Goal: Task Accomplishment & Management: Use online tool/utility

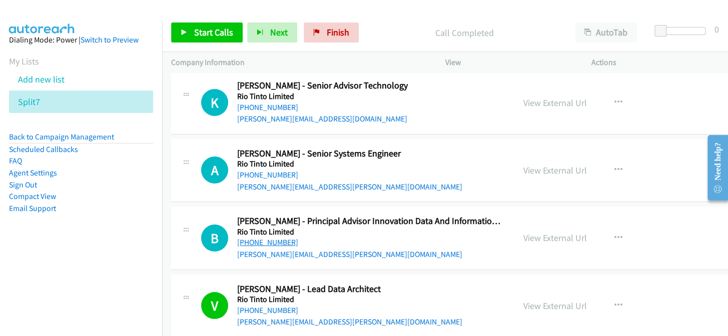
click at [252, 238] on link "[PHONE_NUMBER]" at bounding box center [267, 243] width 61 height 10
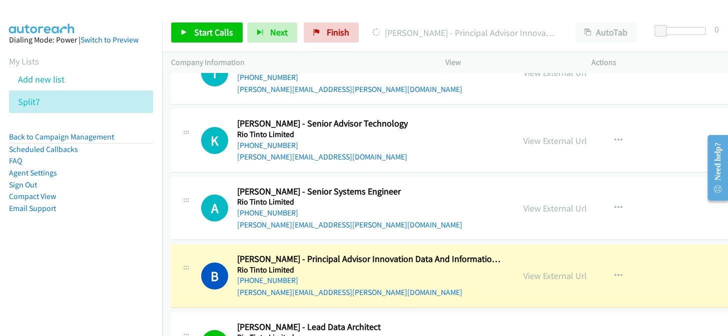
scroll to position [31868, 0]
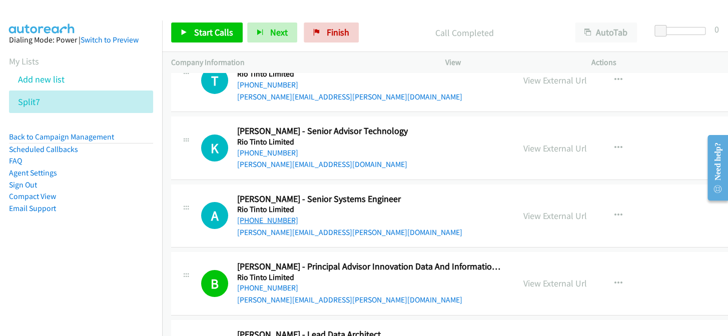
click at [267, 216] on link "[PHONE_NUMBER]" at bounding box center [267, 221] width 61 height 10
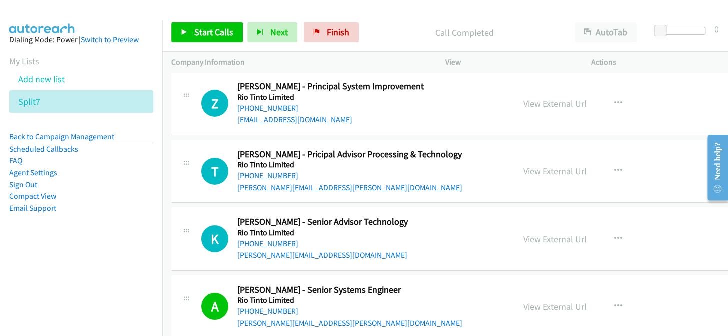
scroll to position [31731, 0]
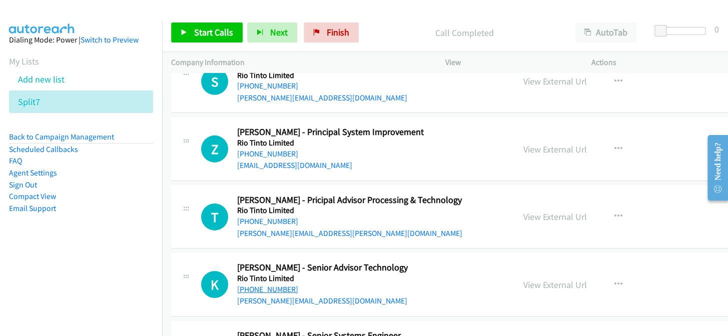
click at [266, 285] on link "[PHONE_NUMBER]" at bounding box center [267, 290] width 61 height 10
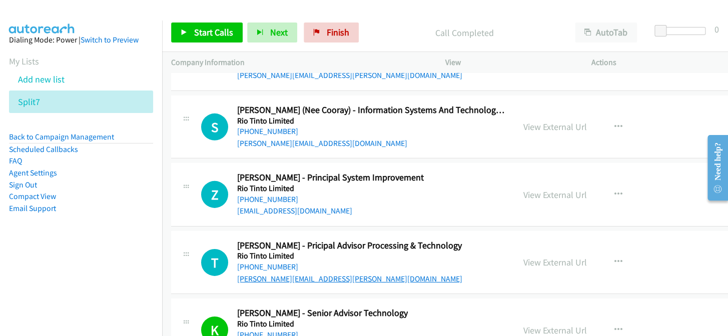
scroll to position [31640, 0]
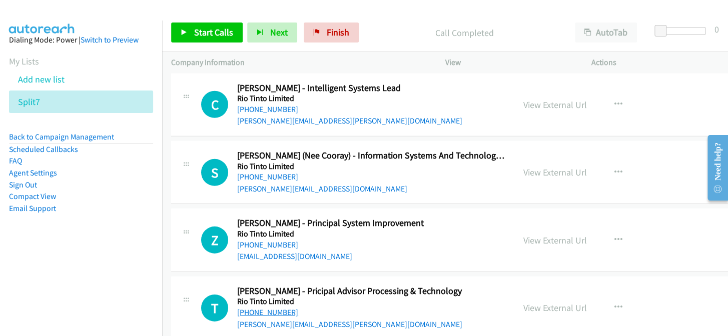
click at [275, 308] on link "[PHONE_NUMBER]" at bounding box center [267, 313] width 61 height 10
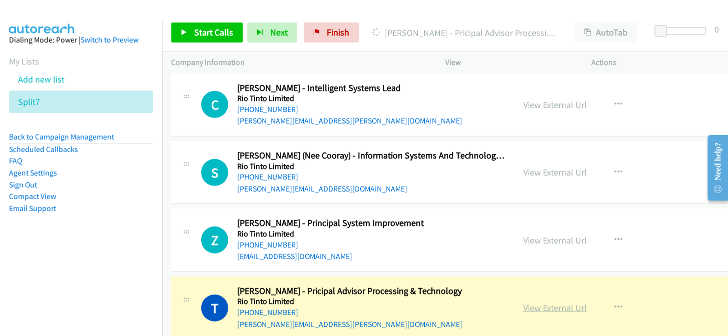
click at [564, 302] on link "View External Url" at bounding box center [555, 308] width 64 height 12
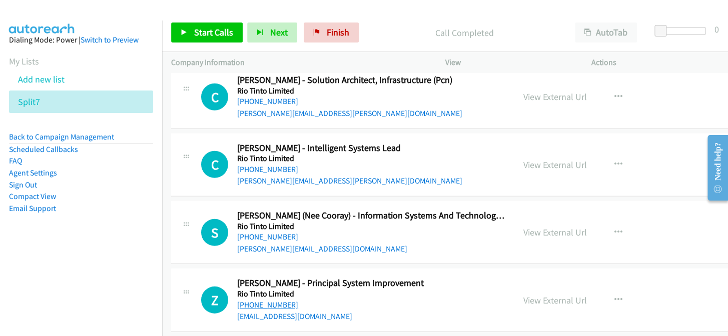
scroll to position [31550, 0]
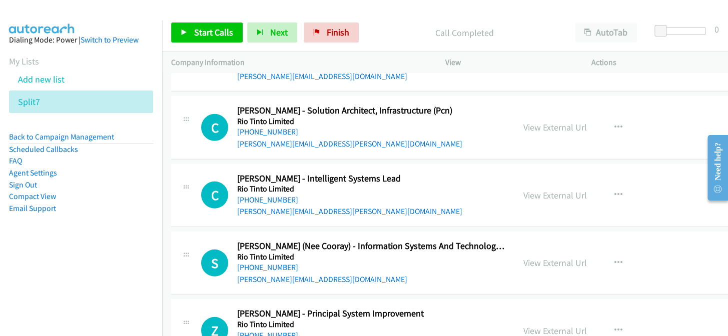
click at [276, 331] on link "[PHONE_NUMBER]" at bounding box center [267, 336] width 61 height 10
click at [255, 263] on link "[PHONE_NUMBER]" at bounding box center [267, 268] width 61 height 10
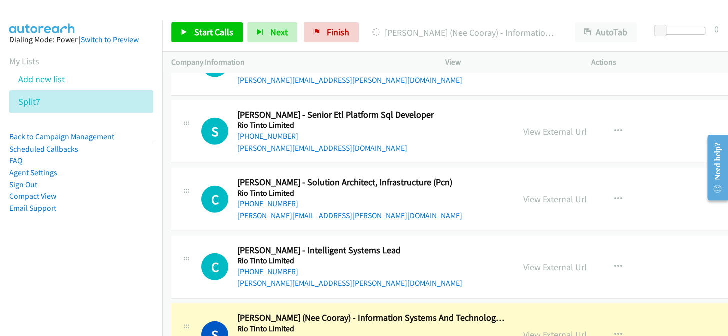
scroll to position [31459, 0]
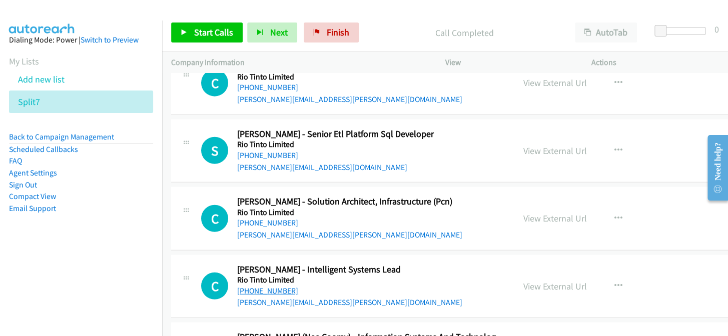
click at [275, 286] on link "[PHONE_NUMBER]" at bounding box center [267, 291] width 61 height 10
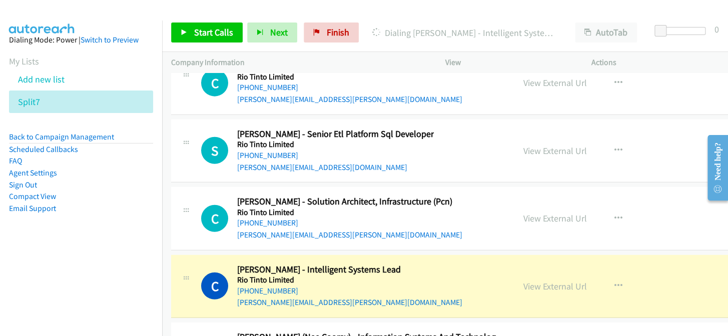
scroll to position [31413, 0]
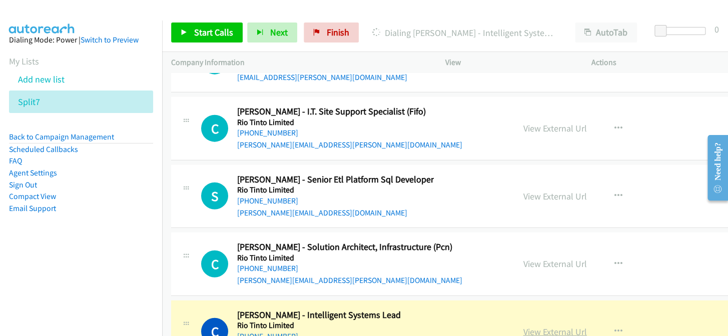
click at [570, 326] on link "View External Url" at bounding box center [555, 332] width 64 height 12
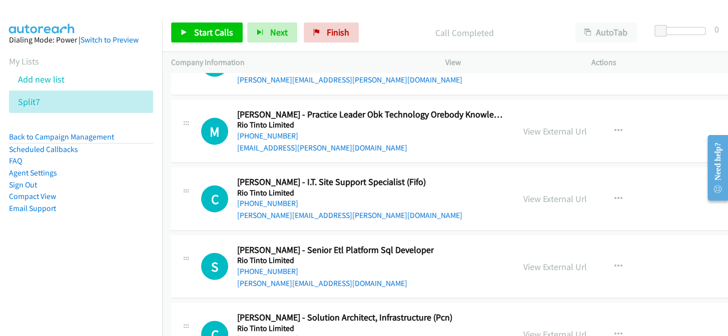
scroll to position [31322, 0]
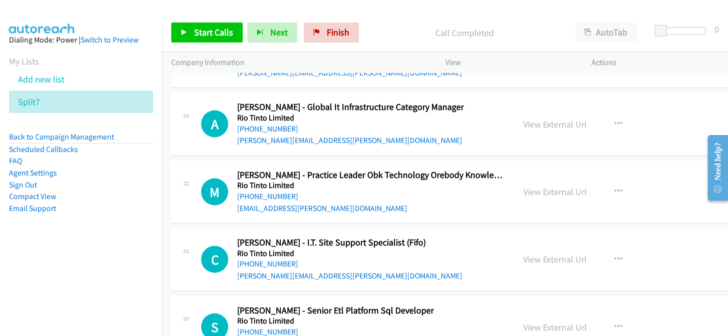
scroll to position [31277, 0]
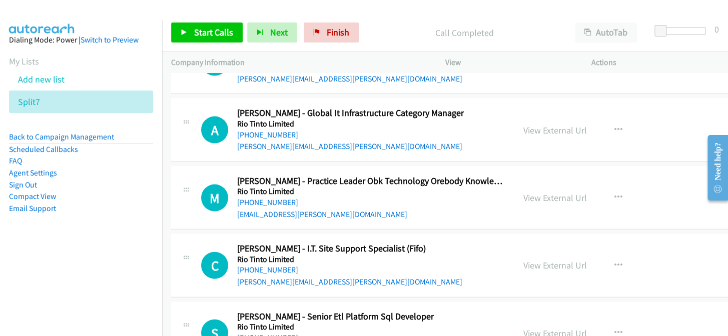
click at [279, 333] on link "[PHONE_NUMBER]" at bounding box center [267, 338] width 61 height 10
click at [261, 265] on link "[PHONE_NUMBER]" at bounding box center [267, 270] width 61 height 10
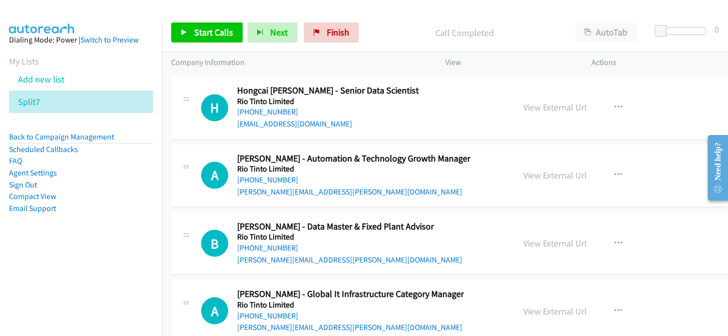
scroll to position [31095, 0]
click at [276, 311] on link "[PHONE_NUMBER]" at bounding box center [267, 316] width 61 height 10
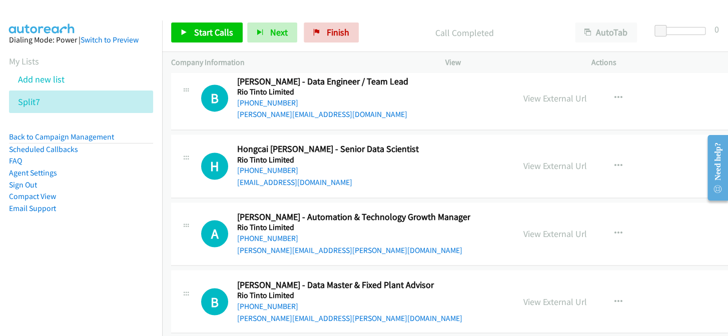
scroll to position [31004, 0]
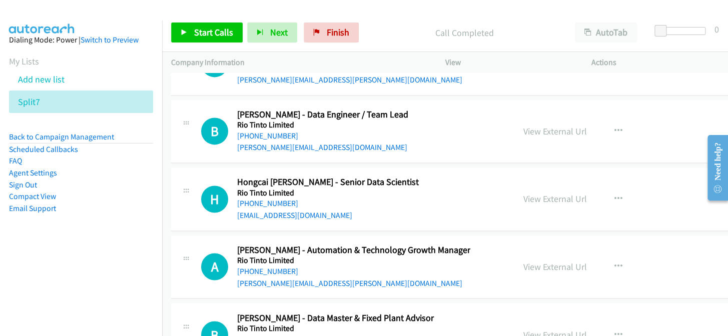
click at [262, 334] on link "[PHONE_NUMBER]" at bounding box center [267, 339] width 61 height 10
click at [267, 267] on link "[PHONE_NUMBER]" at bounding box center [267, 272] width 61 height 10
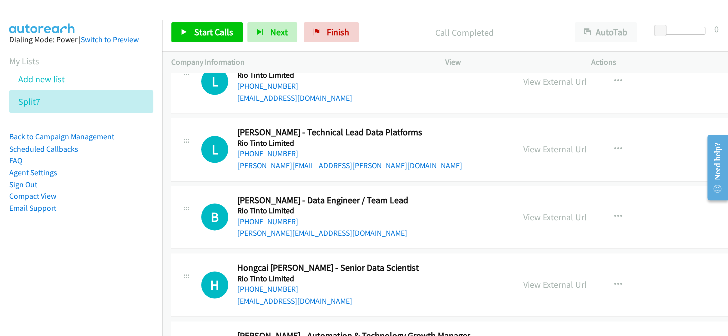
scroll to position [30868, 0]
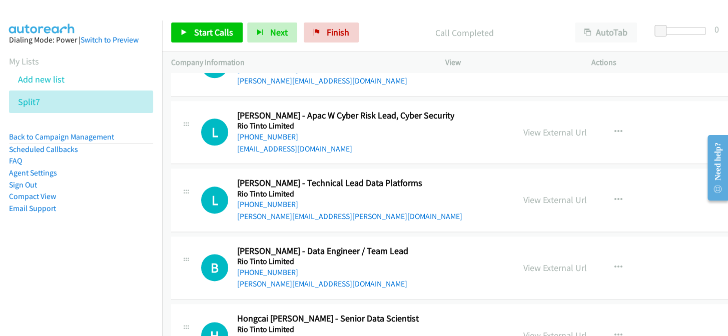
click at [262, 335] on link "[PHONE_NUMBER]" at bounding box center [267, 340] width 61 height 10
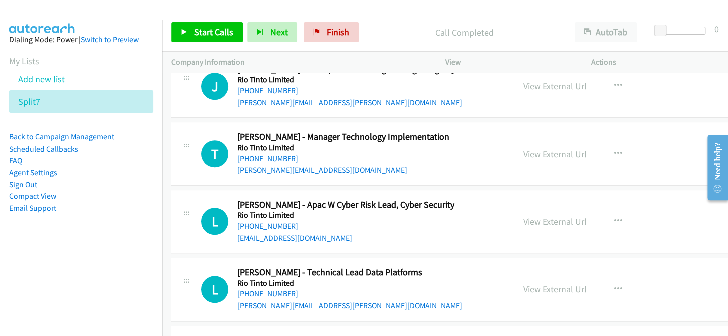
scroll to position [30776, 0]
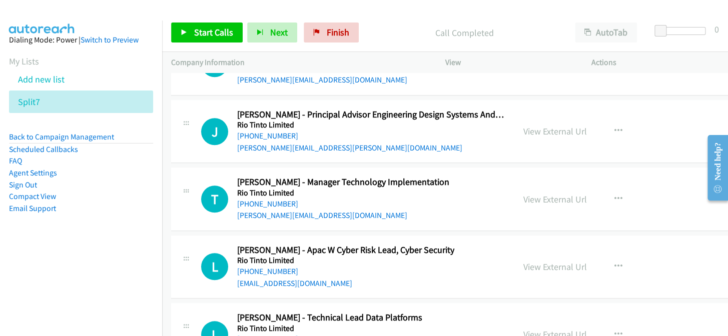
scroll to position [30731, 0]
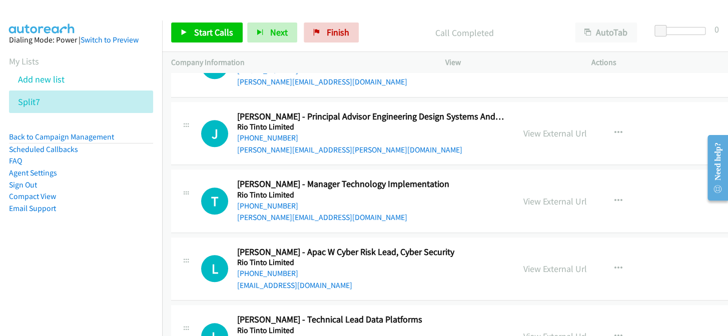
click at [270, 336] on link "[PHONE_NUMBER]" at bounding box center [267, 341] width 61 height 10
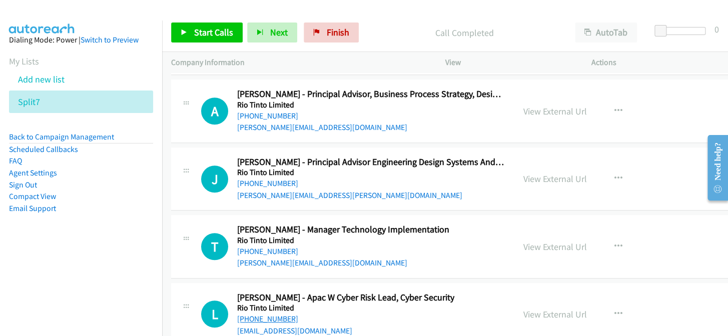
click at [243, 314] on link "[PHONE_NUMBER]" at bounding box center [267, 319] width 61 height 10
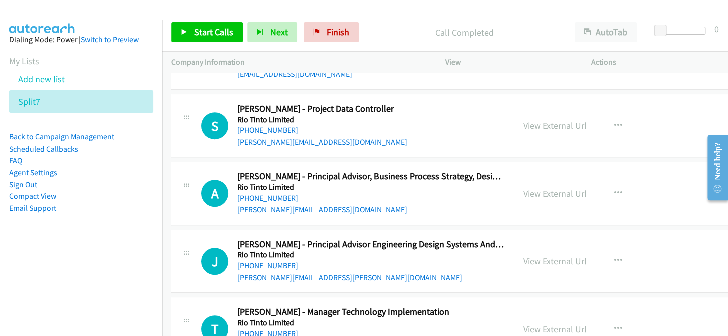
scroll to position [30595, 0]
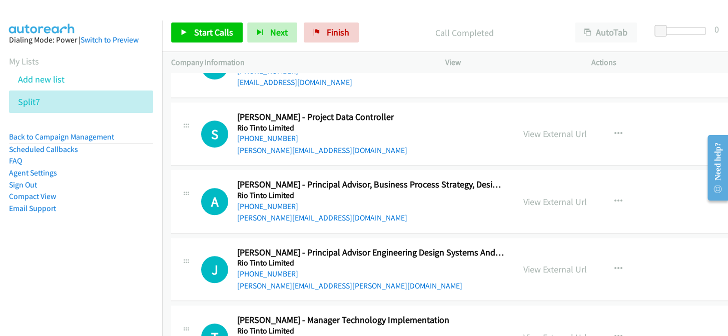
click at [266, 336] on link "[PHONE_NUMBER]" at bounding box center [267, 342] width 61 height 10
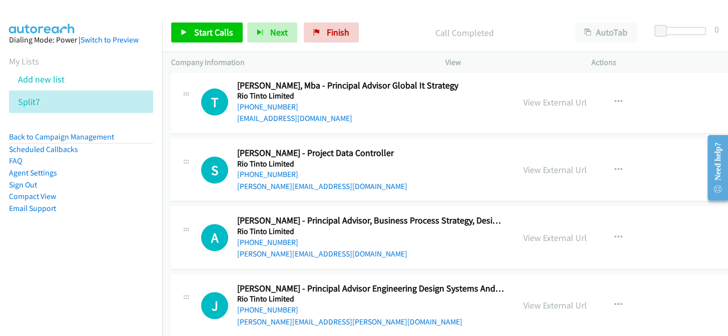
scroll to position [30549, 0]
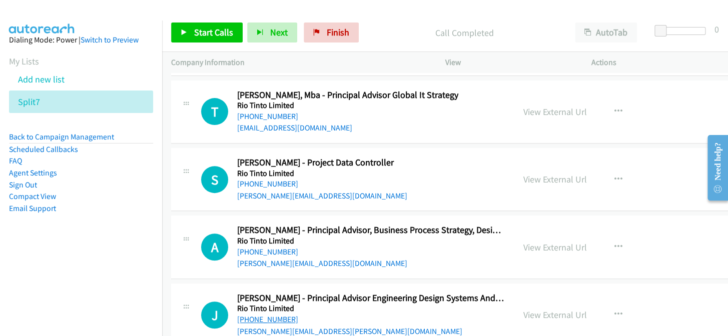
click at [277, 315] on link "[PHONE_NUMBER]" at bounding box center [267, 320] width 61 height 10
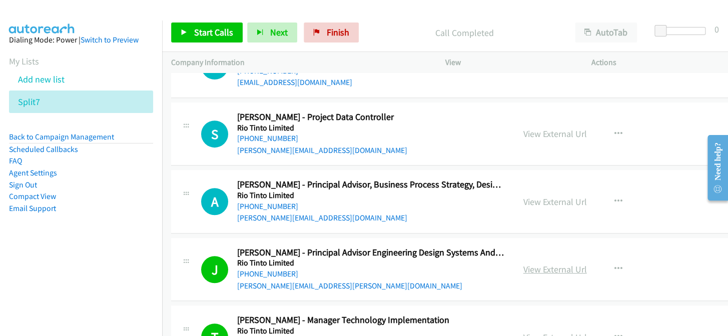
click at [560, 264] on link "View External Url" at bounding box center [555, 270] width 64 height 12
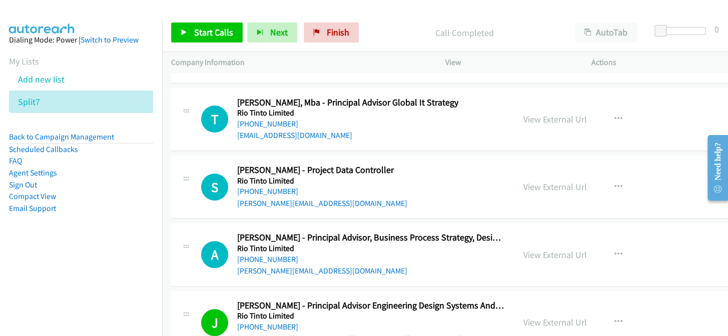
scroll to position [30504, 0]
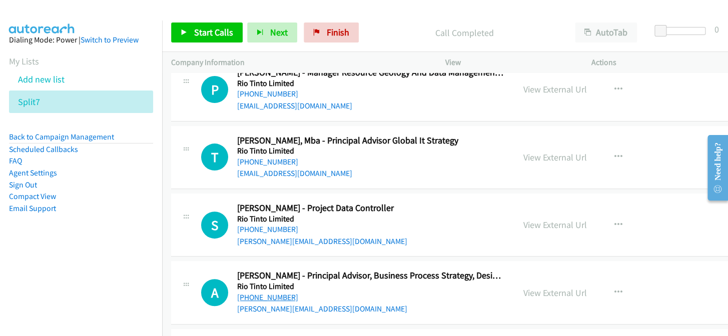
click at [266, 293] on link "[PHONE_NUMBER]" at bounding box center [267, 298] width 61 height 10
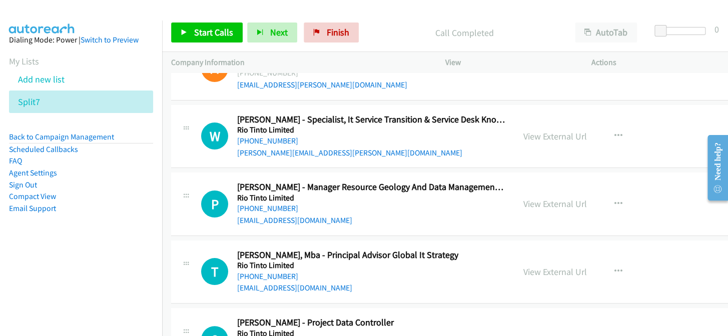
scroll to position [30367, 0]
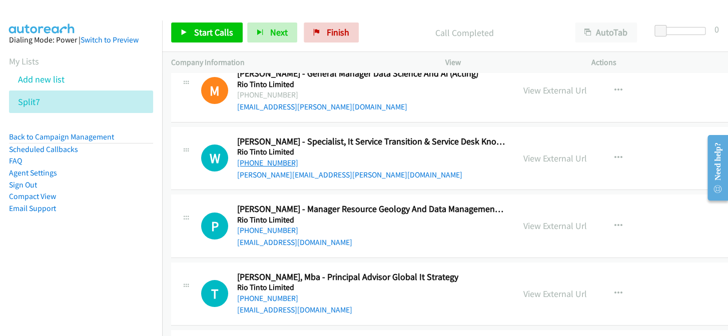
click at [273, 158] on link "[PHONE_NUMBER]" at bounding box center [267, 163] width 61 height 10
click at [272, 226] on link "[PHONE_NUMBER]" at bounding box center [267, 231] width 61 height 10
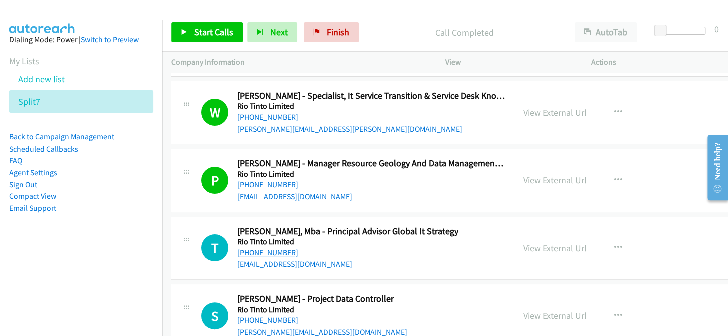
click at [274, 248] on link "[PHONE_NUMBER]" at bounding box center [267, 253] width 61 height 10
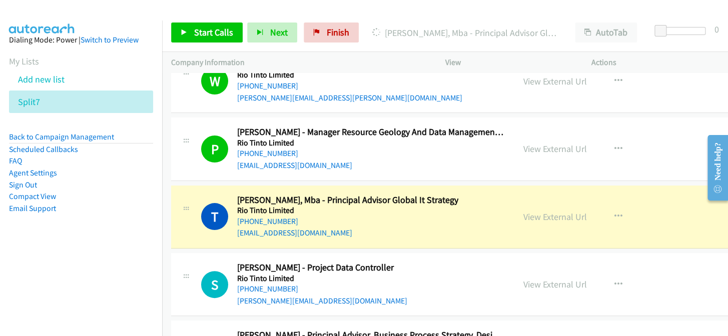
scroll to position [30458, 0]
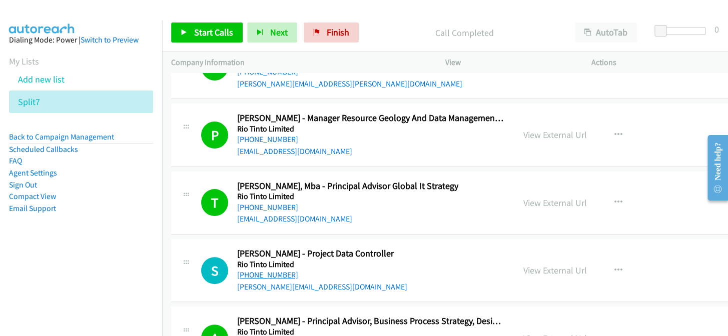
click at [271, 270] on link "[PHONE_NUMBER]" at bounding box center [267, 275] width 61 height 10
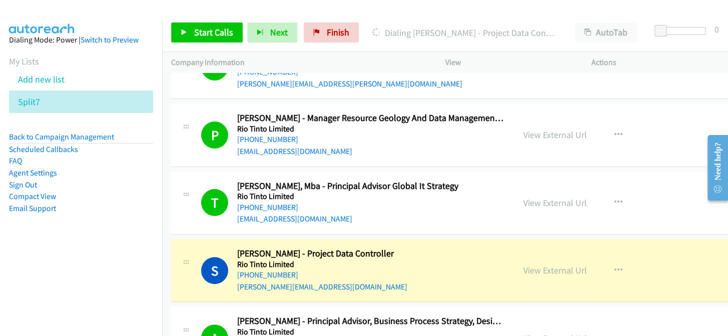
scroll to position [30504, 0]
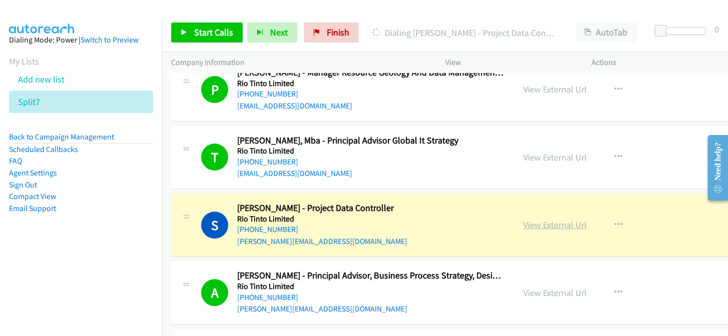
click at [562, 219] on link "View External Url" at bounding box center [555, 225] width 64 height 12
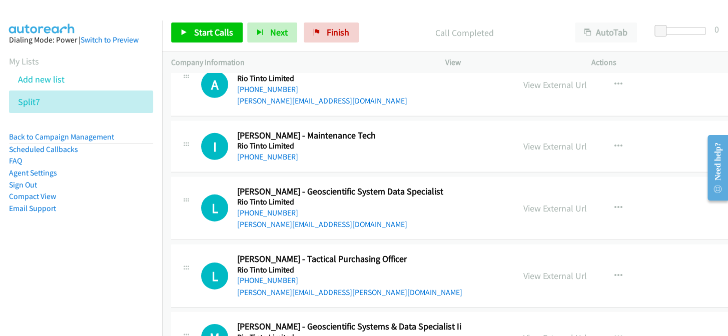
scroll to position [30049, 0]
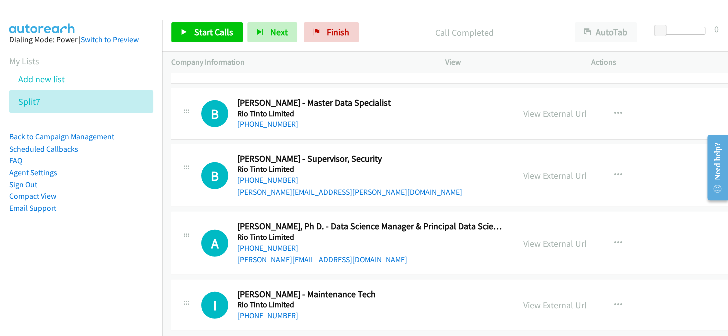
scroll to position [29913, 0]
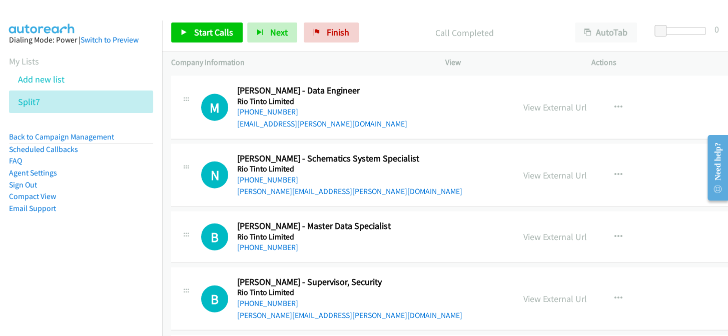
scroll to position [29822, 0]
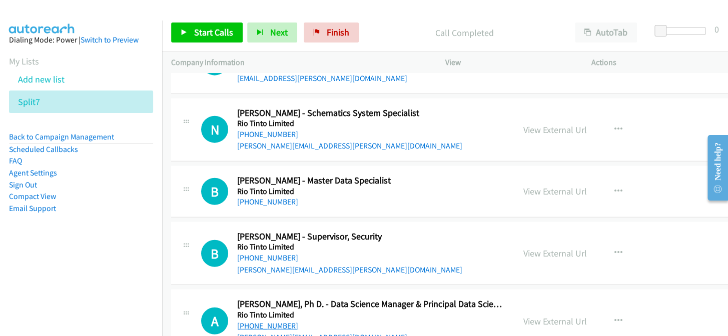
click at [281, 321] on link "[PHONE_NUMBER]" at bounding box center [267, 326] width 61 height 10
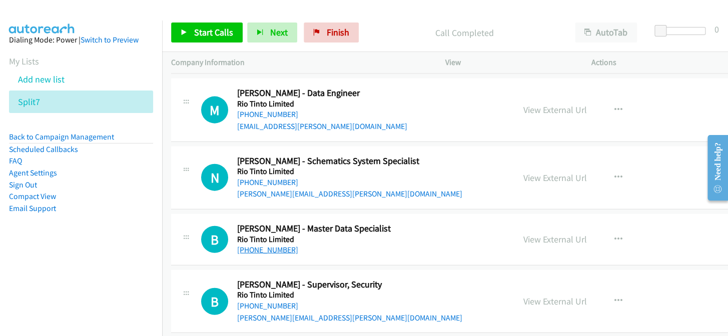
scroll to position [29730, 0]
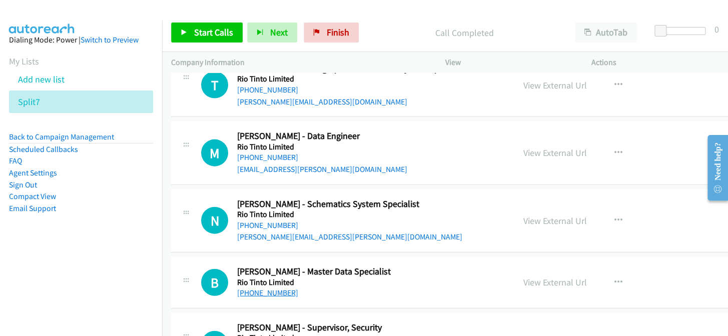
click at [258, 288] on link "[PHONE_NUMBER]" at bounding box center [267, 293] width 61 height 10
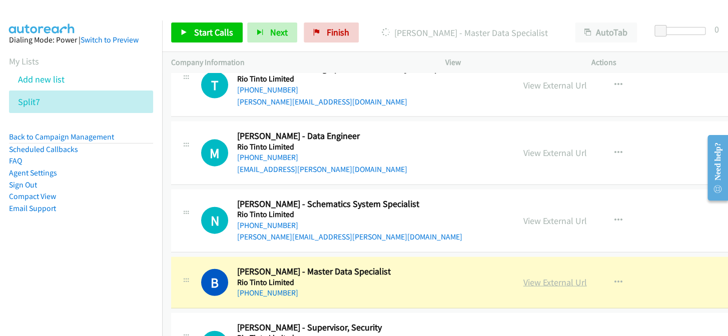
click at [554, 277] on link "View External Url" at bounding box center [555, 283] width 64 height 12
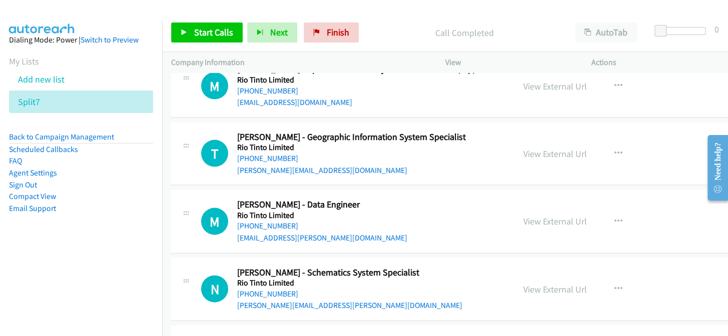
scroll to position [29639, 0]
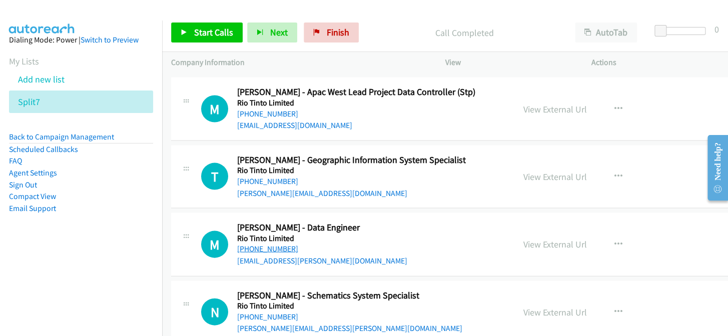
click at [271, 244] on link "[PHONE_NUMBER]" at bounding box center [267, 249] width 61 height 10
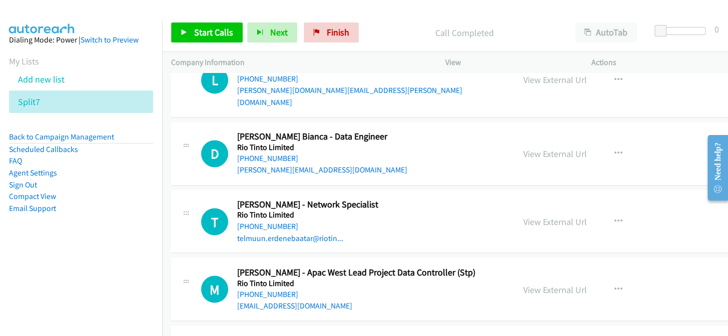
scroll to position [29458, 0]
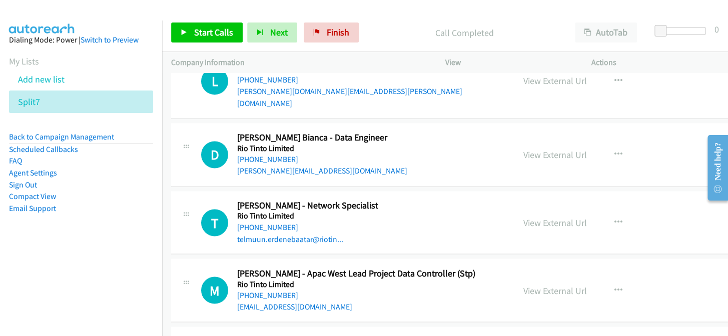
click at [270, 290] on link "[PHONE_NUMBER]" at bounding box center [267, 295] width 61 height 10
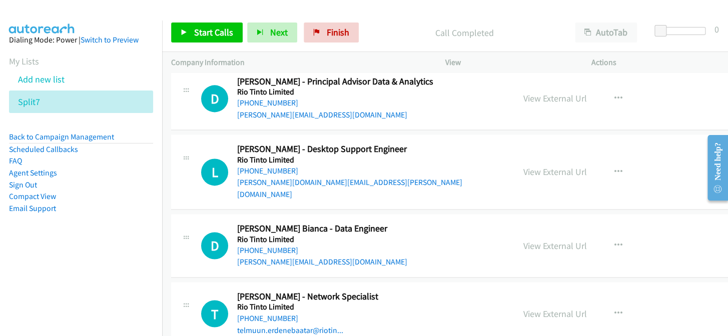
scroll to position [29321, 0]
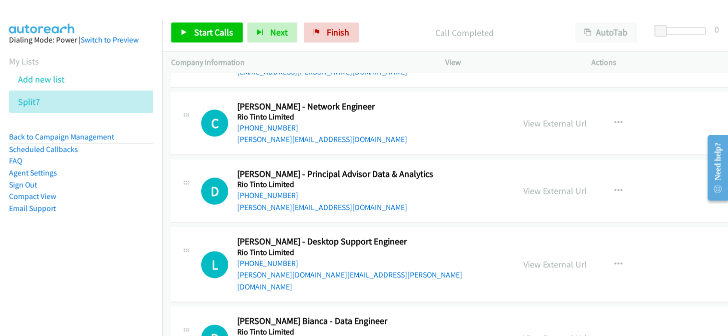
scroll to position [29276, 0]
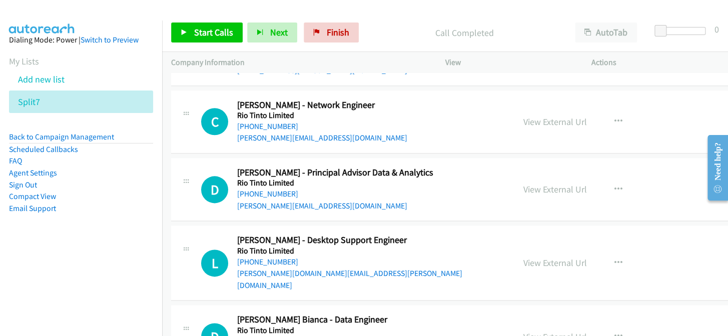
click at [279, 336] on link "[PHONE_NUMBER]" at bounding box center [267, 342] width 61 height 10
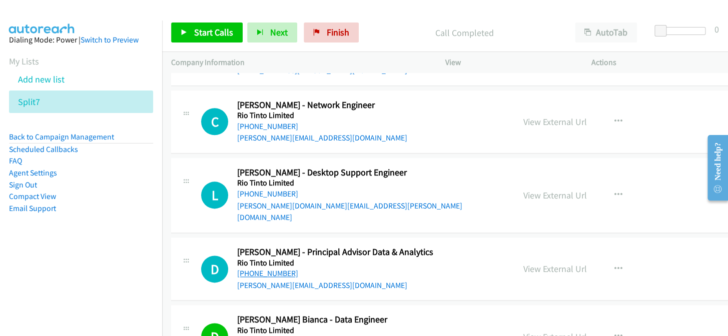
click at [266, 269] on link "[PHONE_NUMBER]" at bounding box center [267, 274] width 61 height 10
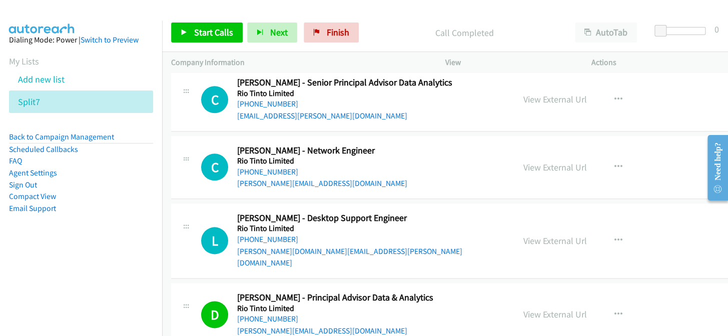
scroll to position [29185, 0]
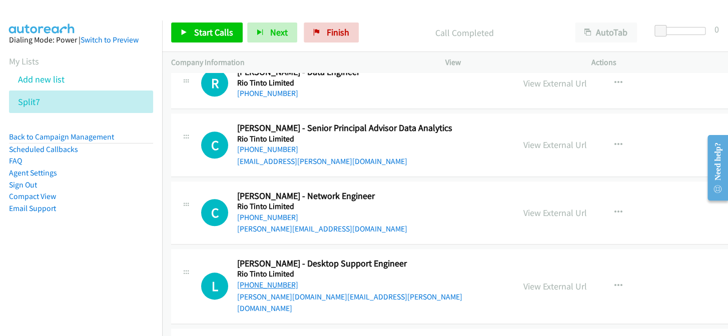
click at [267, 280] on link "[PHONE_NUMBER]" at bounding box center [267, 285] width 61 height 10
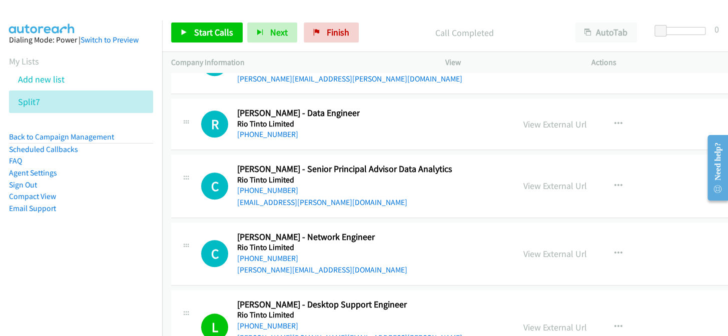
scroll to position [29139, 0]
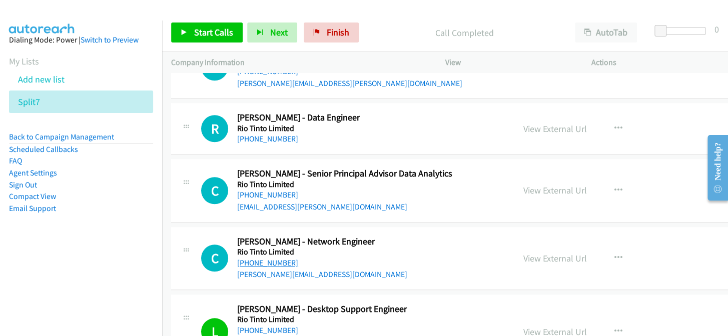
click at [273, 258] on link "[PHONE_NUMBER]" at bounding box center [267, 263] width 61 height 10
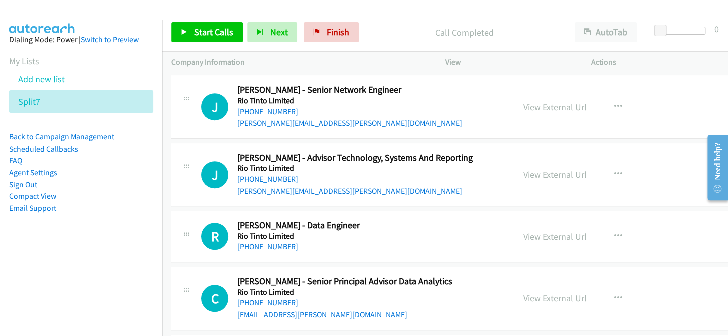
scroll to position [29003, 0]
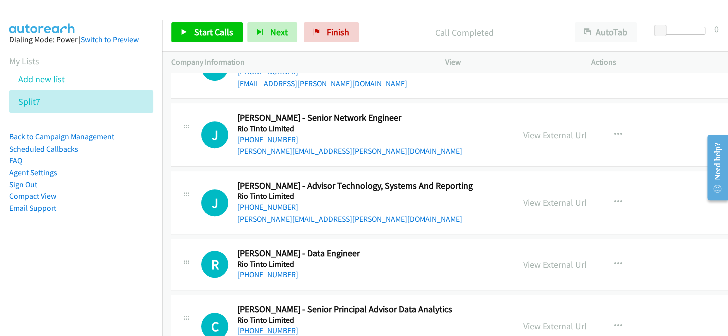
click at [274, 326] on link "[PHONE_NUMBER]" at bounding box center [267, 331] width 61 height 10
click at [277, 270] on link "[PHONE_NUMBER]" at bounding box center [267, 275] width 61 height 10
click at [280, 270] on link "[PHONE_NUMBER]" at bounding box center [267, 275] width 61 height 10
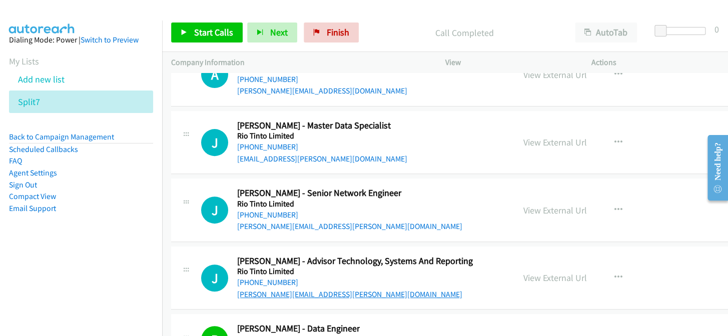
scroll to position [28912, 0]
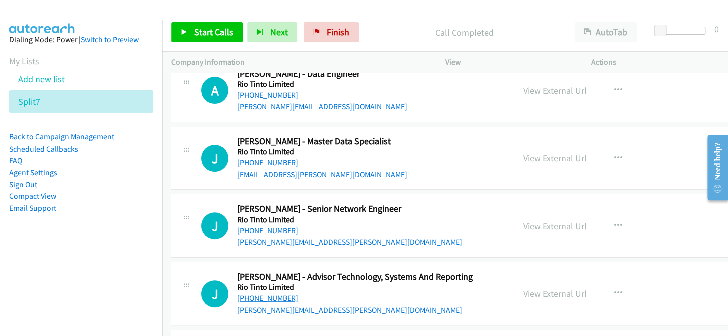
click at [272, 294] on link "[PHONE_NUMBER]" at bounding box center [267, 299] width 61 height 10
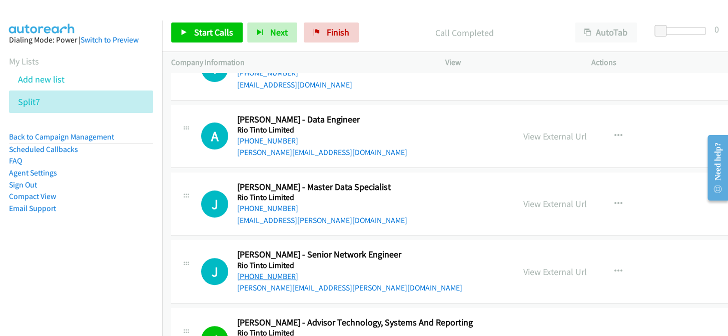
click at [270, 272] on link "[PHONE_NUMBER]" at bounding box center [267, 277] width 61 height 10
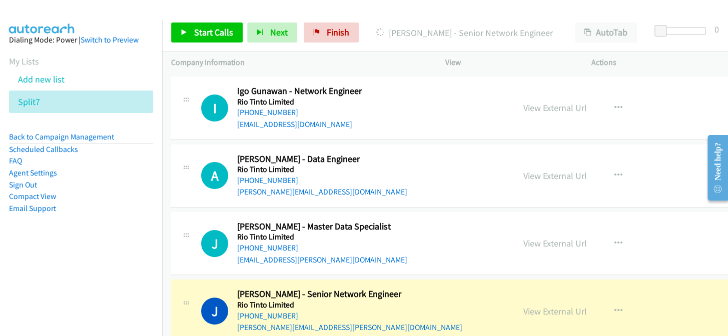
scroll to position [28821, 0]
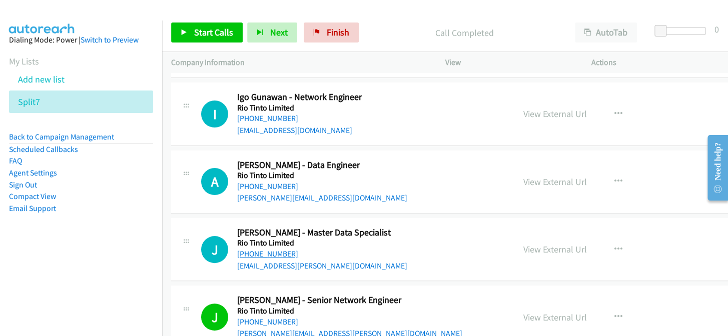
click at [254, 249] on link "[PHONE_NUMBER]" at bounding box center [267, 254] width 61 height 10
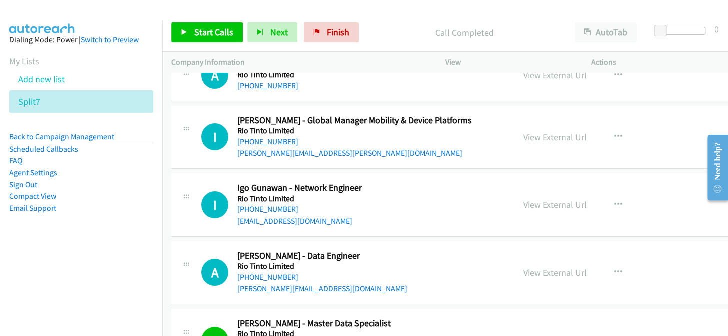
scroll to position [28684, 0]
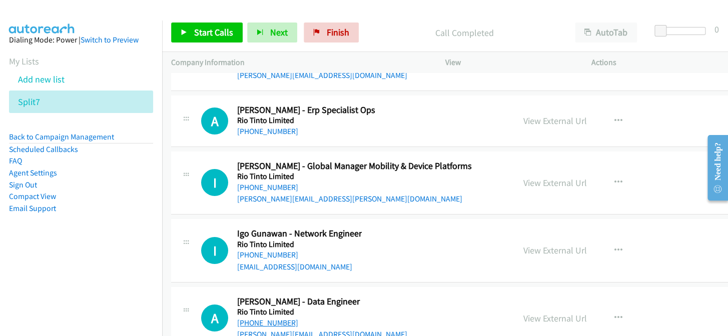
click at [273, 318] on link "[PHONE_NUMBER]" at bounding box center [267, 323] width 61 height 10
click at [239, 250] on link "[PHONE_NUMBER]" at bounding box center [267, 255] width 61 height 10
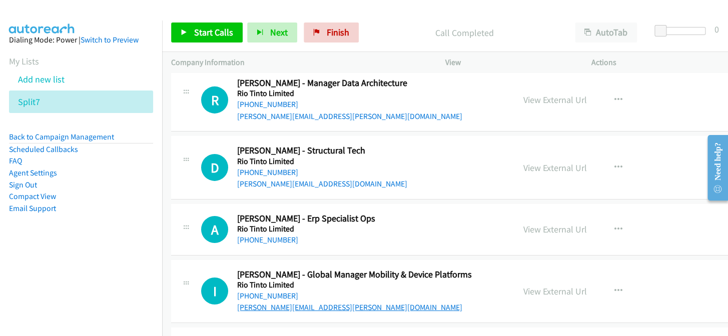
scroll to position [28548, 0]
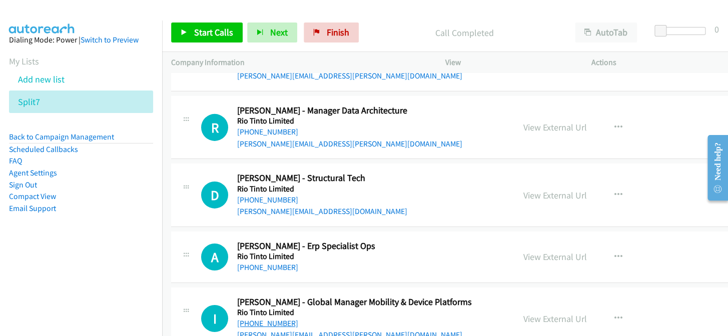
click at [268, 319] on link "[PHONE_NUMBER]" at bounding box center [267, 324] width 61 height 10
click at [268, 263] on link "[PHONE_NUMBER]" at bounding box center [267, 268] width 61 height 10
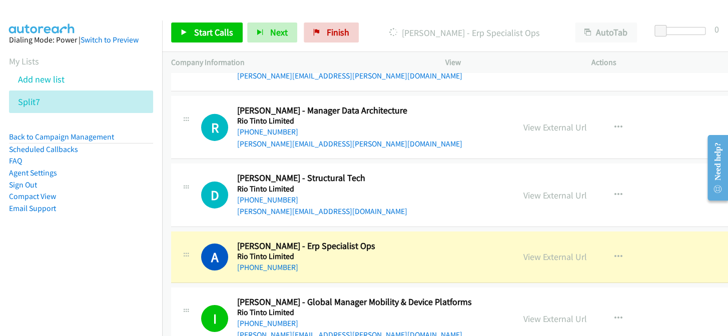
scroll to position [28503, 0]
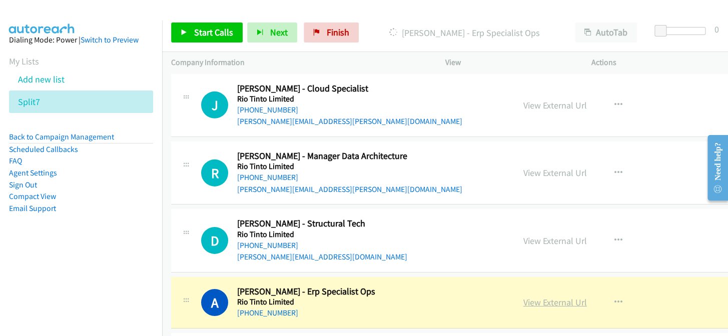
click at [552, 297] on link "View External Url" at bounding box center [555, 303] width 64 height 12
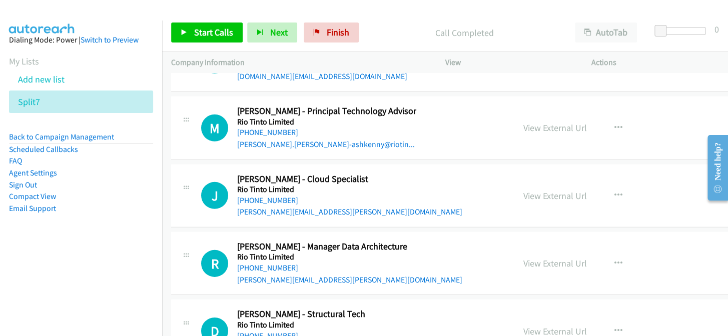
scroll to position [28412, 0]
click at [281, 264] on link "[PHONE_NUMBER]" at bounding box center [267, 269] width 61 height 10
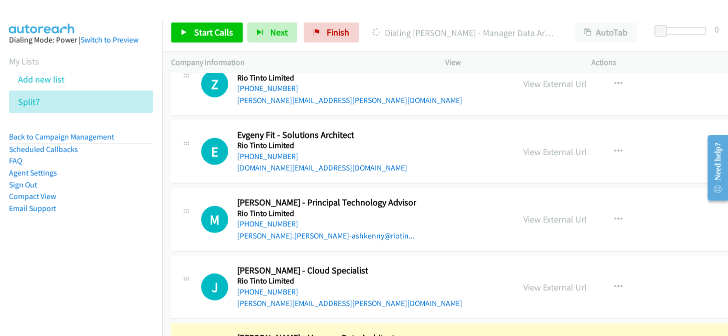
scroll to position [28366, 0]
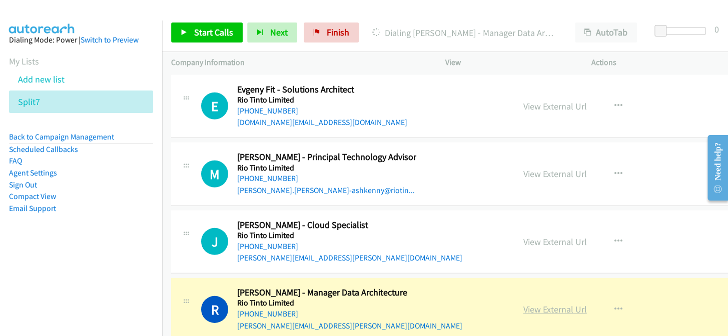
click at [543, 304] on link "View External Url" at bounding box center [555, 310] width 64 height 12
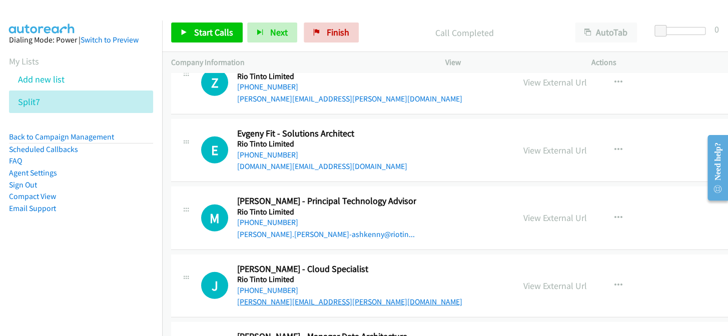
scroll to position [28321, 0]
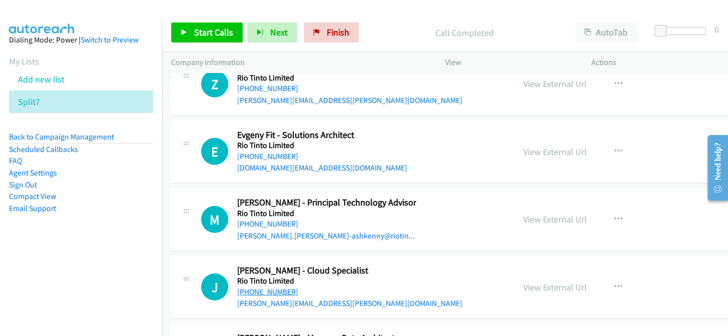
click at [273, 287] on link "[PHONE_NUMBER]" at bounding box center [267, 292] width 61 height 10
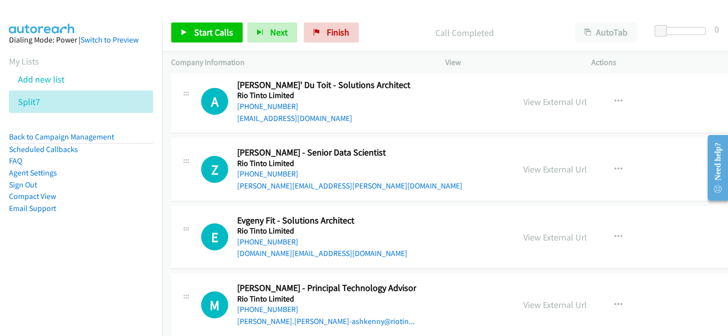
scroll to position [28230, 0]
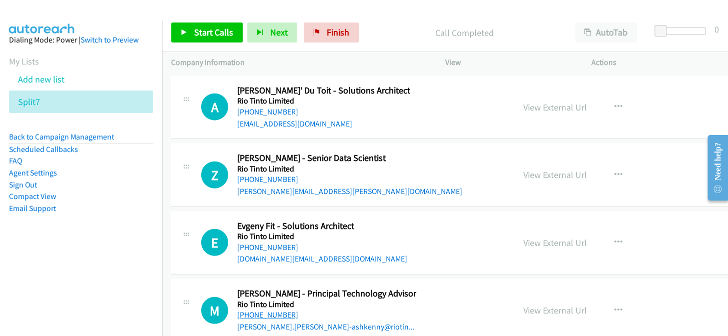
click at [279, 310] on link "[PHONE_NUMBER]" at bounding box center [267, 315] width 61 height 10
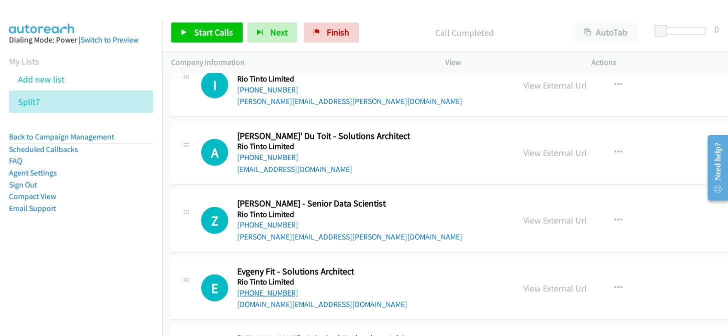
click at [262, 288] on link "[PHONE_NUMBER]" at bounding box center [267, 293] width 61 height 10
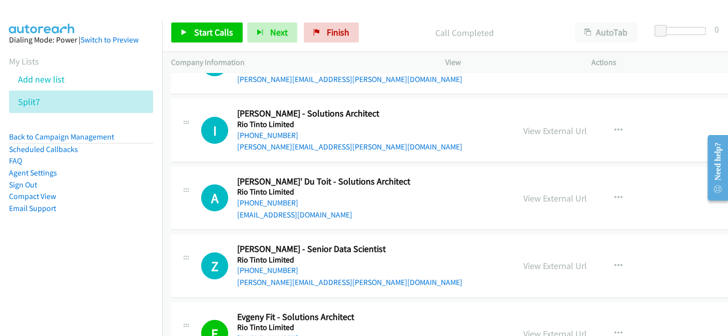
scroll to position [28094, 0]
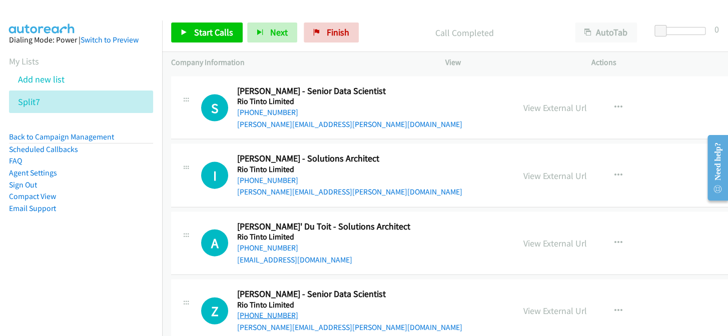
click at [273, 311] on link "[PHONE_NUMBER]" at bounding box center [267, 316] width 61 height 10
click at [256, 243] on link "[PHONE_NUMBER]" at bounding box center [267, 248] width 61 height 10
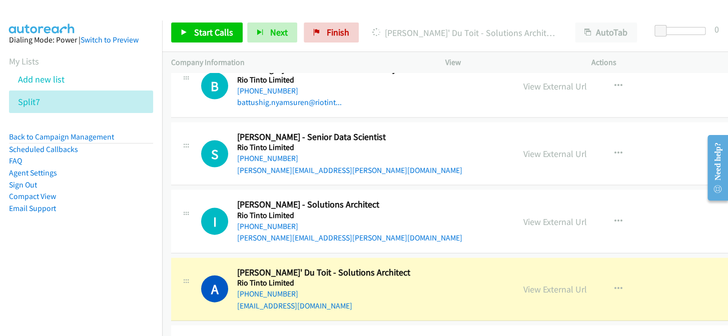
scroll to position [28003, 0]
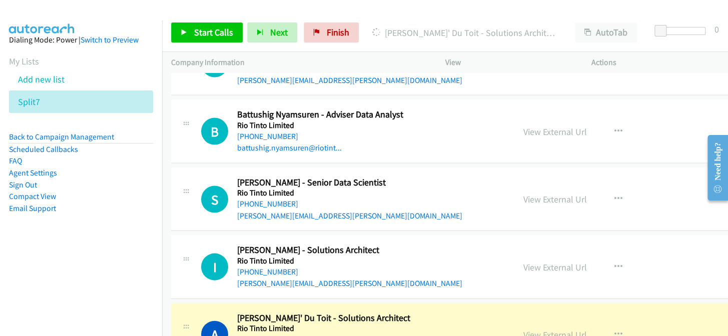
drag, startPoint x: 552, startPoint y: 292, endPoint x: 542, endPoint y: 295, distance: 10.4
click at [540, 329] on link "View External Url" at bounding box center [555, 335] width 64 height 12
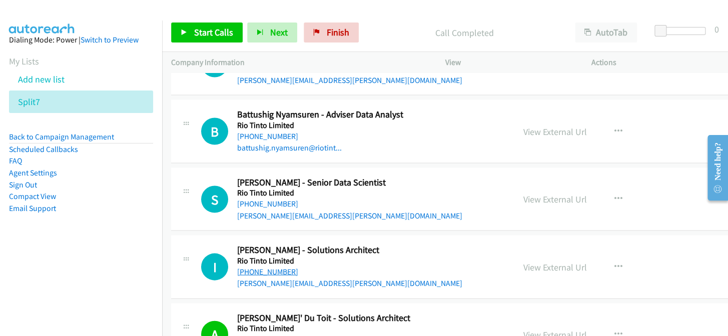
scroll to position [27957, 0]
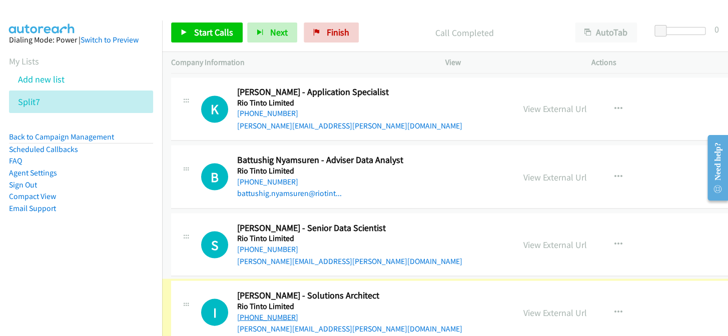
click at [281, 312] on link "[PHONE_NUMBER]" at bounding box center [267, 317] width 61 height 10
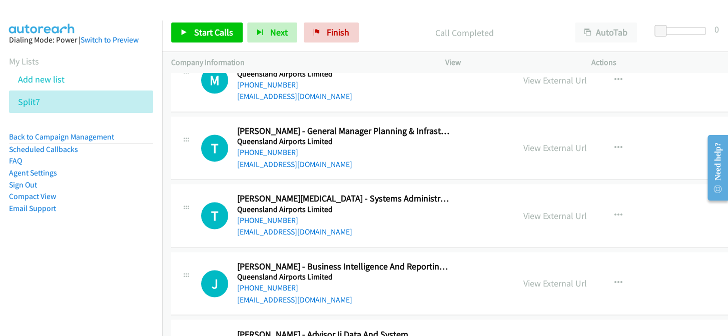
scroll to position [11722, 0]
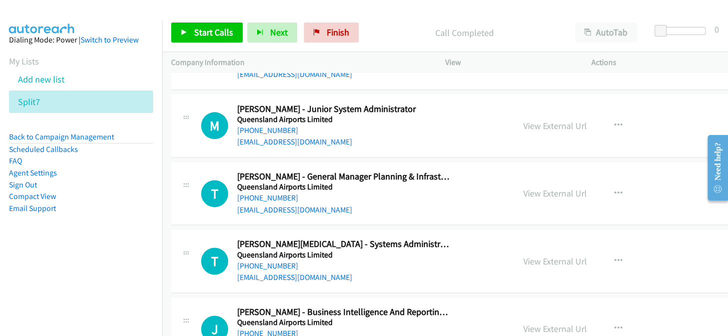
click at [273, 329] on link "[PHONE_NUMBER]" at bounding box center [267, 334] width 61 height 10
click at [267, 261] on link "[PHONE_NUMBER]" at bounding box center [267, 266] width 61 height 10
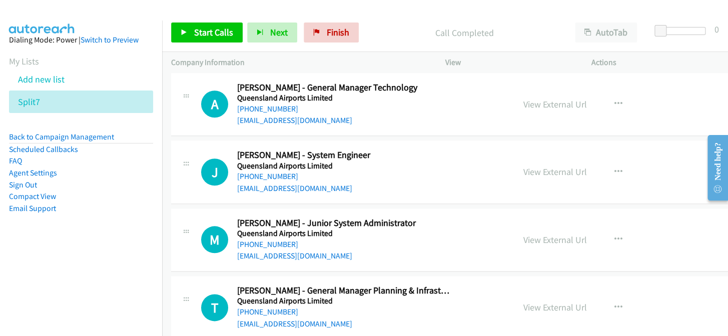
scroll to position [11586, 0]
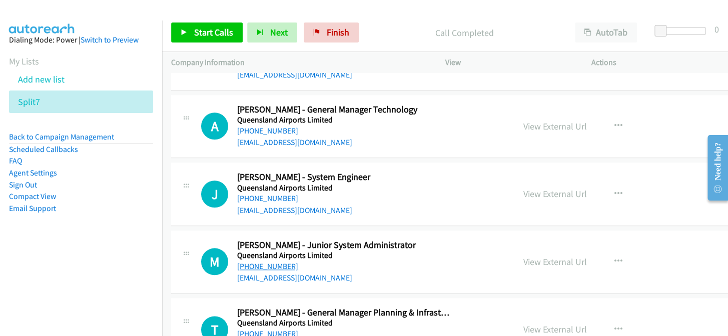
click at [265, 262] on link "[PHONE_NUMBER]" at bounding box center [267, 267] width 61 height 10
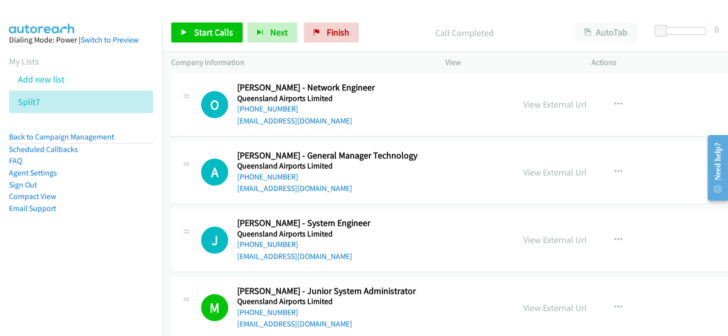
scroll to position [11495, 0]
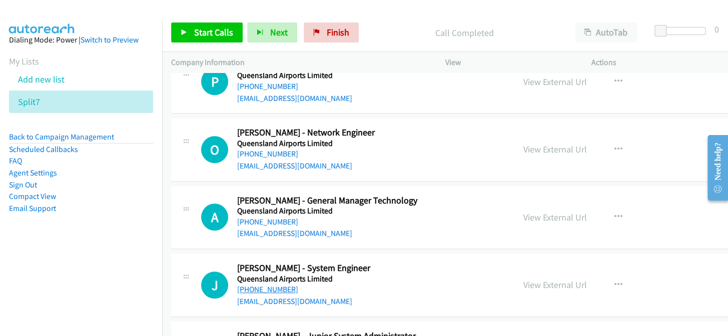
click at [264, 285] on link "[PHONE_NUMBER]" at bounding box center [267, 290] width 61 height 10
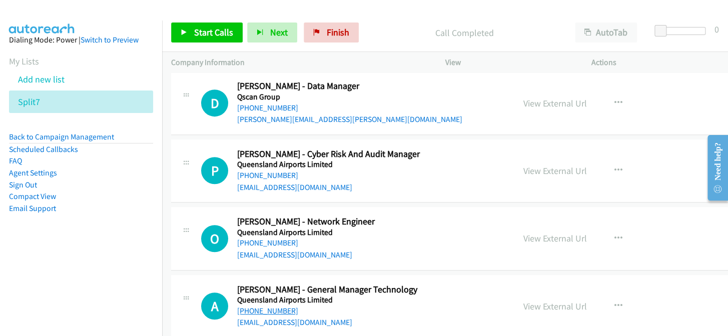
scroll to position [11404, 0]
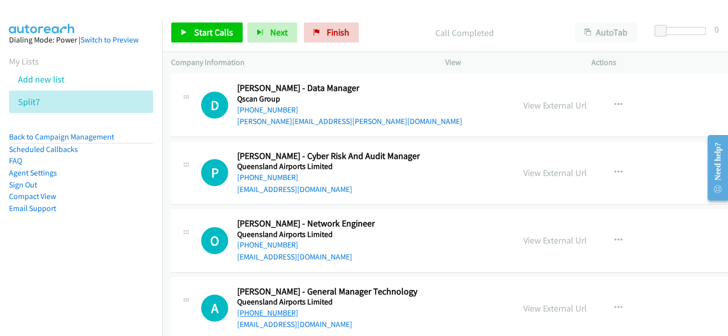
click at [273, 308] on link "[PHONE_NUMBER]" at bounding box center [267, 313] width 61 height 10
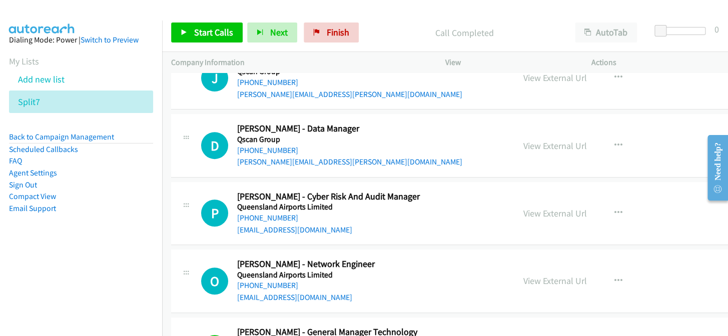
scroll to position [11358, 0]
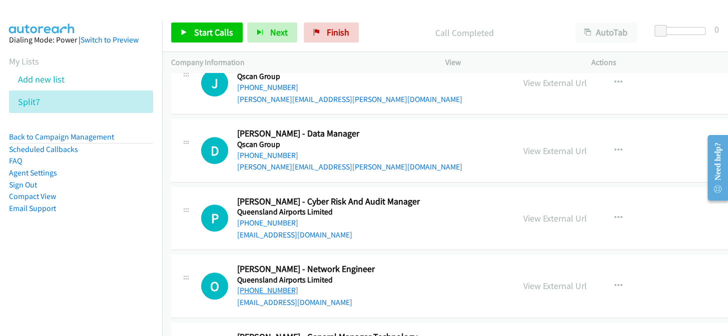
click at [255, 286] on link "[PHONE_NUMBER]" at bounding box center [267, 291] width 61 height 10
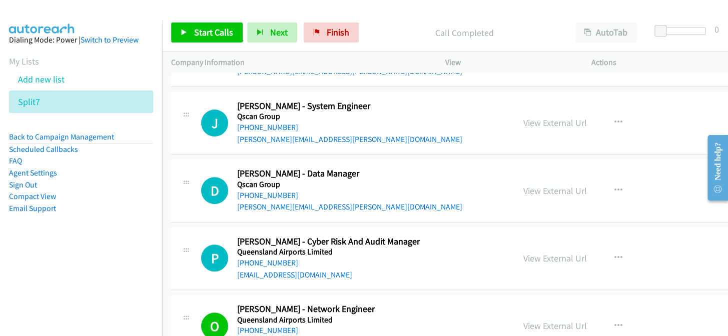
scroll to position [11313, 0]
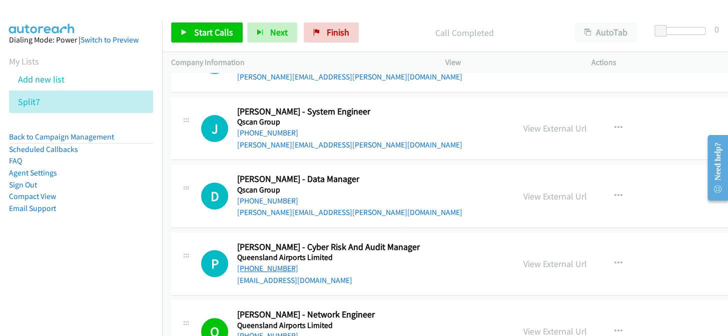
click at [269, 264] on link "[PHONE_NUMBER]" at bounding box center [267, 269] width 61 height 10
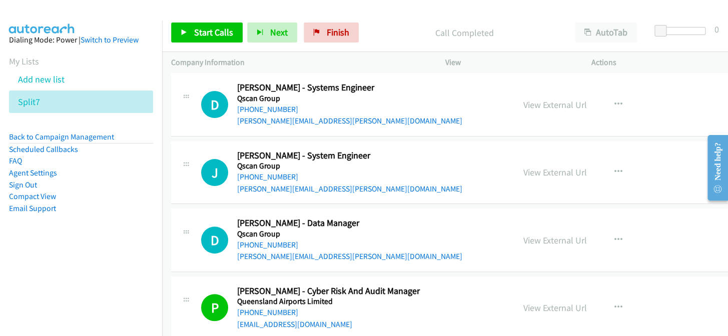
scroll to position [11267, 0]
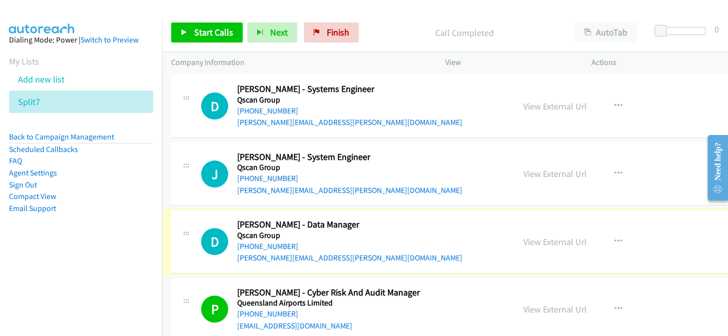
click at [273, 242] on link "[PHONE_NUMBER]" at bounding box center [267, 247] width 61 height 10
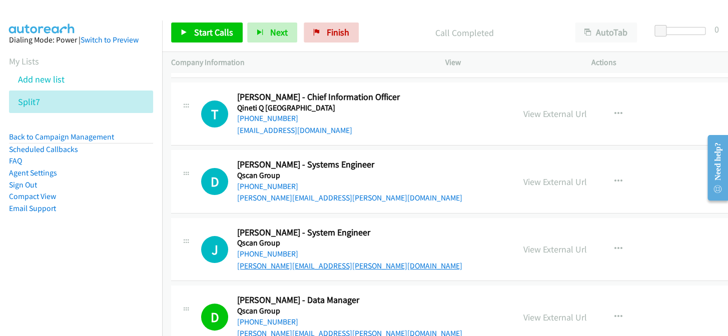
scroll to position [11176, 0]
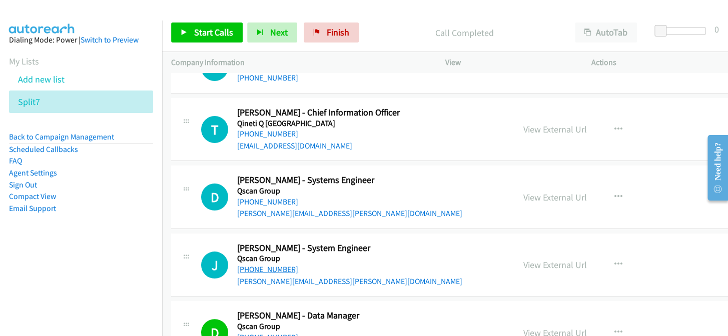
click at [255, 265] on link "[PHONE_NUMBER]" at bounding box center [267, 270] width 61 height 10
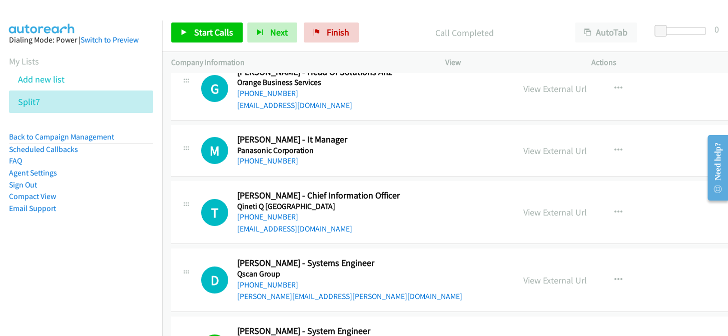
scroll to position [11085, 0]
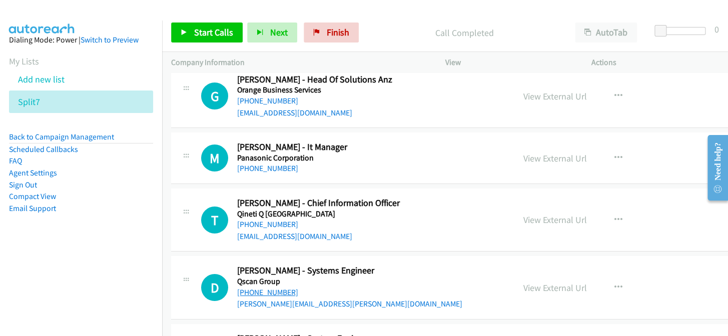
click at [274, 288] on link "[PHONE_NUMBER]" at bounding box center [267, 293] width 61 height 10
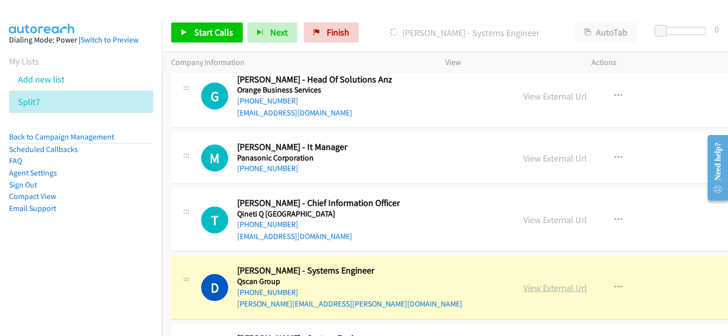
click at [556, 282] on link "View External Url" at bounding box center [555, 288] width 64 height 12
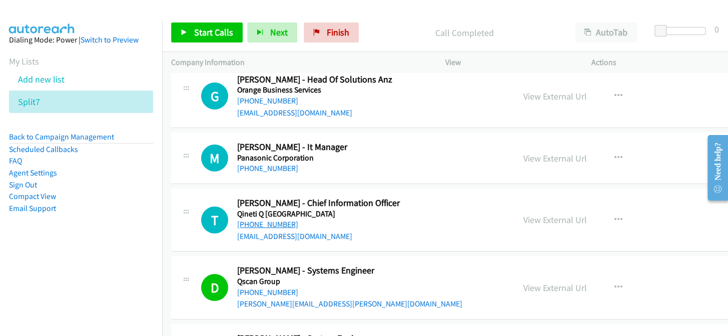
click at [261, 220] on link "[PHONE_NUMBER]" at bounding box center [267, 225] width 61 height 10
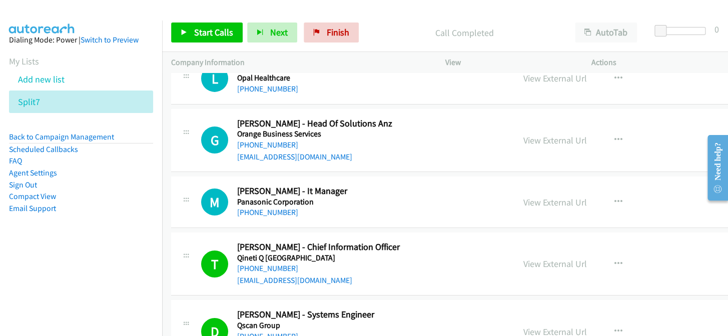
scroll to position [10994, 0]
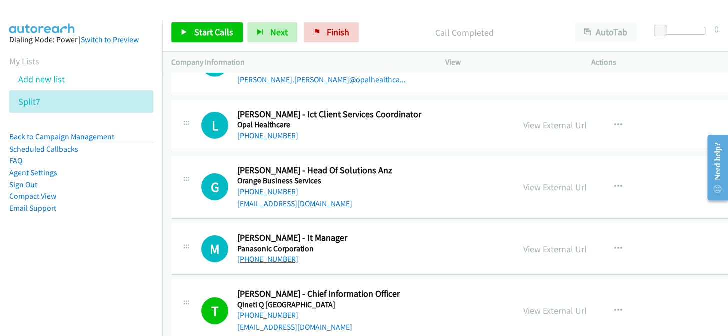
click at [261, 255] on link "[PHONE_NUMBER]" at bounding box center [267, 260] width 61 height 10
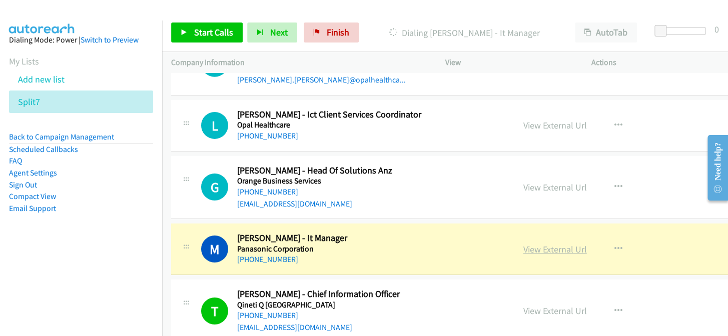
click at [549, 244] on link "View External Url" at bounding box center [555, 250] width 64 height 12
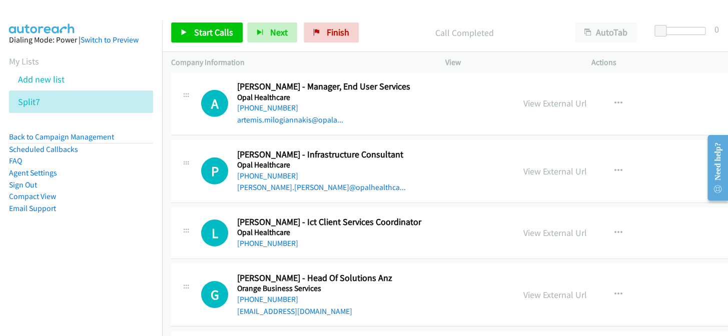
scroll to position [10903, 0]
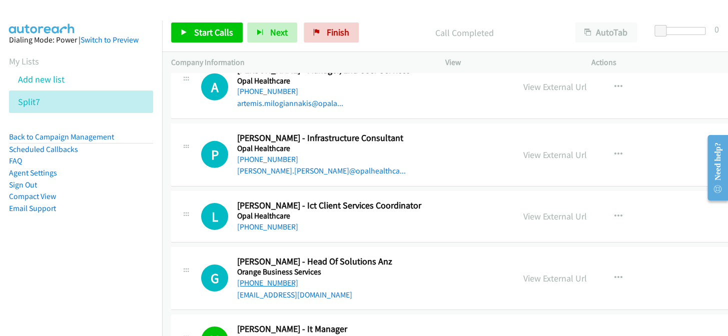
click at [262, 278] on link "[PHONE_NUMBER]" at bounding box center [267, 283] width 61 height 10
click at [548, 273] on link "View External Url" at bounding box center [555, 279] width 64 height 12
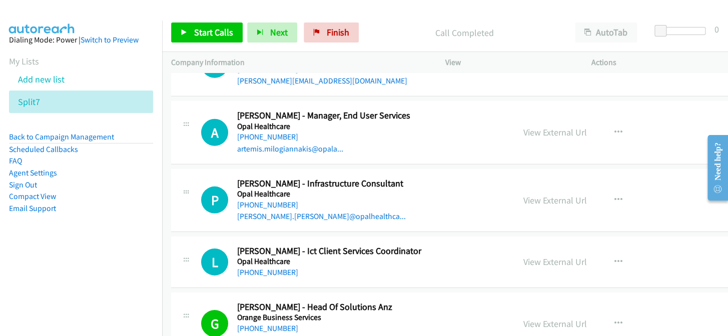
drag, startPoint x: 270, startPoint y: 260, endPoint x: 264, endPoint y: 266, distance: 8.9
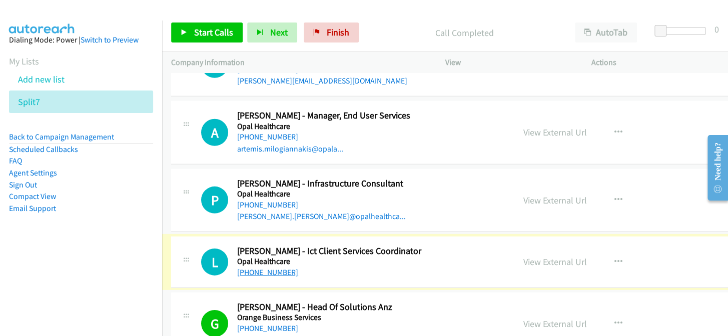
click at [262, 268] on link "[PHONE_NUMBER]" at bounding box center [267, 273] width 61 height 10
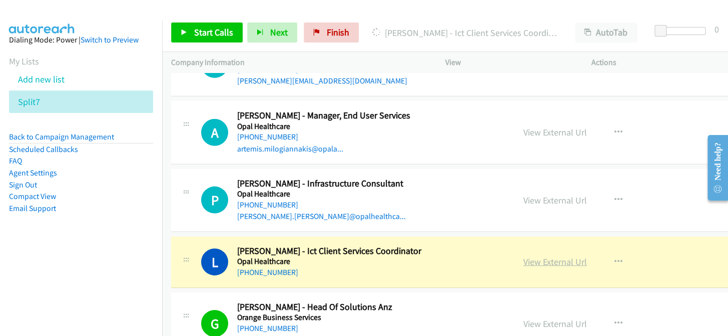
click at [571, 256] on link "View External Url" at bounding box center [555, 262] width 64 height 12
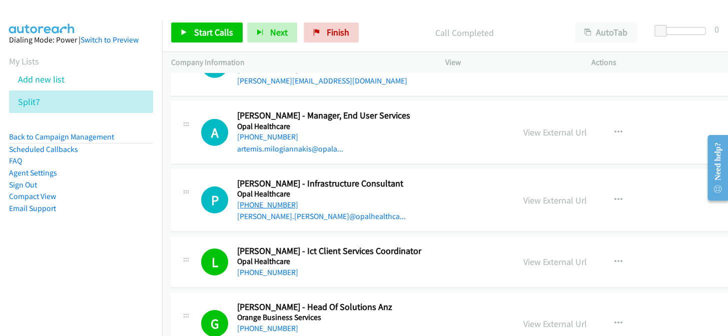
click at [279, 200] on link "[PHONE_NUMBER]" at bounding box center [267, 205] width 61 height 10
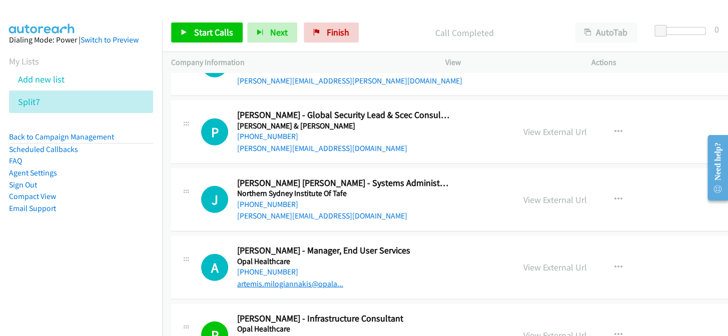
scroll to position [10721, 0]
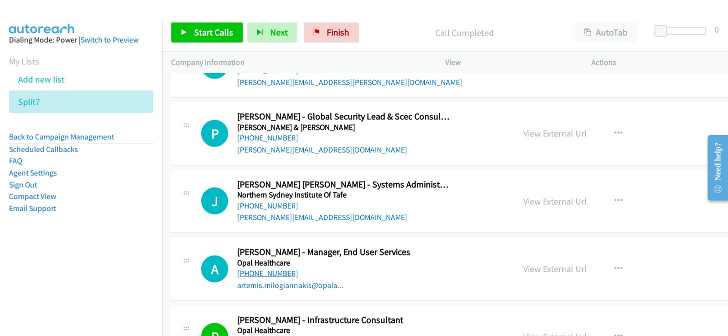
click at [250, 269] on link "[PHONE_NUMBER]" at bounding box center [267, 274] width 61 height 10
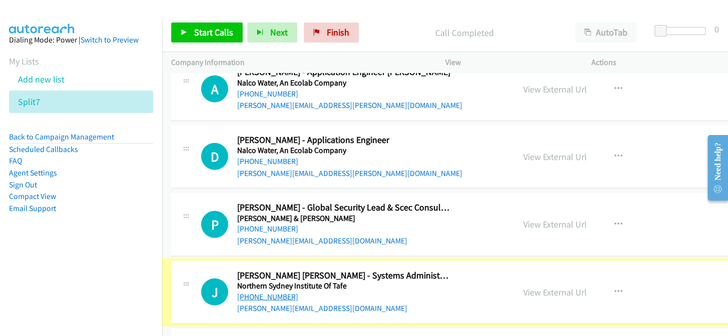
click at [271, 292] on link "[PHONE_NUMBER]" at bounding box center [267, 297] width 61 height 10
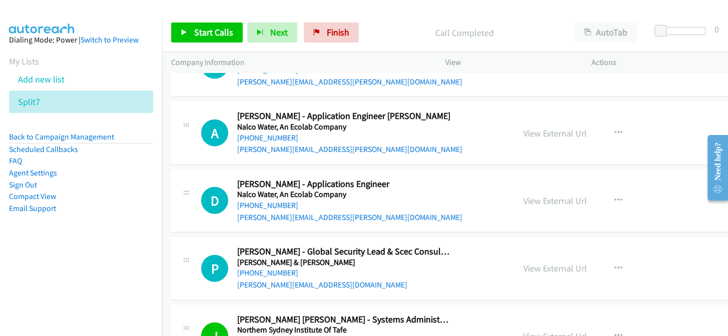
scroll to position [10585, 0]
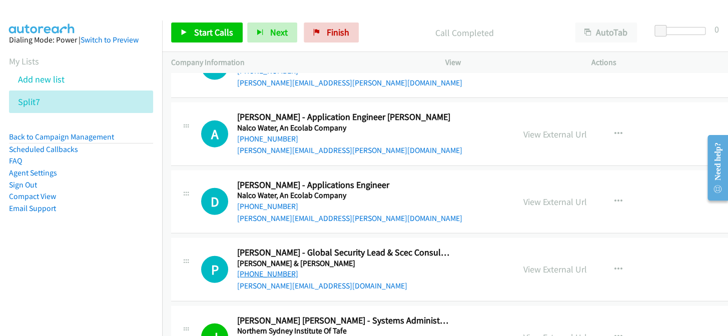
click at [262, 269] on link "[PHONE_NUMBER]" at bounding box center [267, 274] width 61 height 10
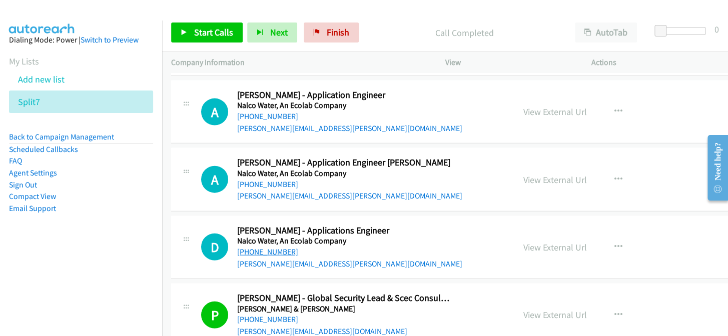
click at [270, 247] on link "[PHONE_NUMBER]" at bounding box center [267, 252] width 61 height 10
click at [266, 247] on link "[PHONE_NUMBER]" at bounding box center [267, 252] width 61 height 10
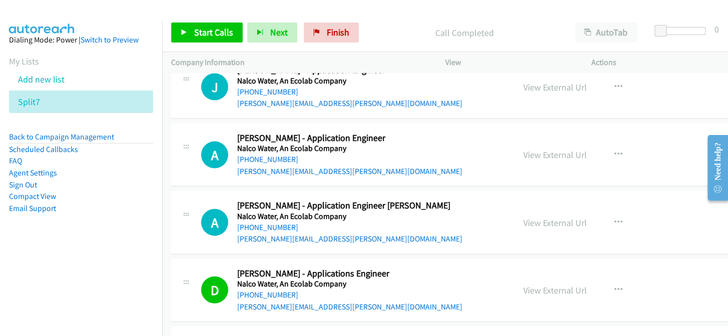
scroll to position [10494, 0]
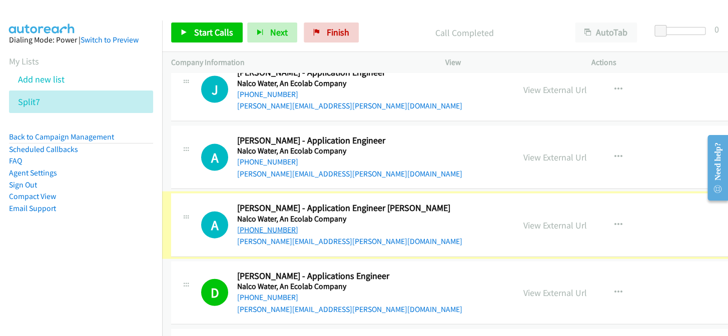
click at [269, 225] on link "[PHONE_NUMBER]" at bounding box center [267, 230] width 61 height 10
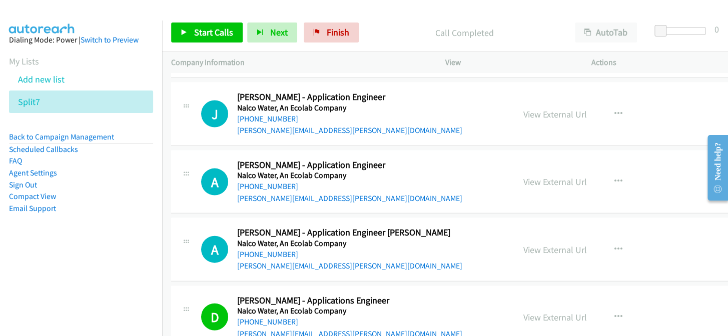
scroll to position [10449, 0]
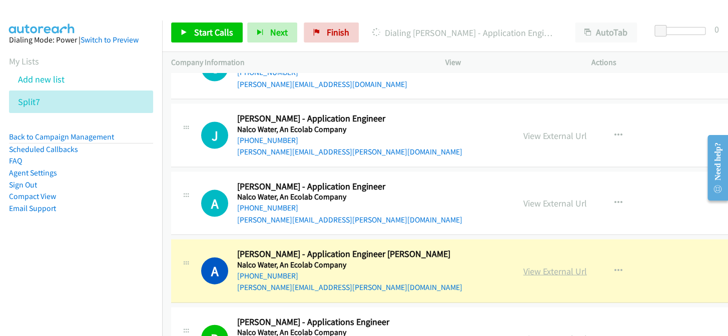
click at [560, 265] on link "View External Url" at bounding box center [555, 271] width 64 height 12
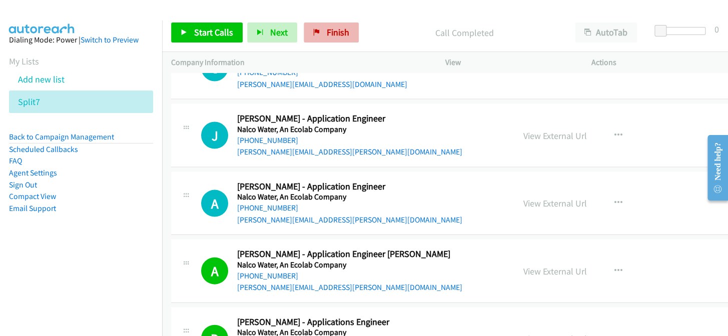
click at [322, 24] on div "Start Calls Pause Next Finish Call Completed AutoTab AutoTab 0" at bounding box center [445, 33] width 566 height 39
click at [338, 25] on link "Finish" at bounding box center [331, 33] width 55 height 20
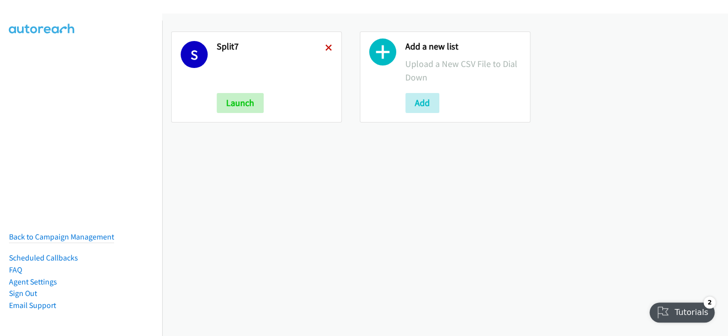
click at [326, 50] on icon at bounding box center [328, 48] width 7 height 7
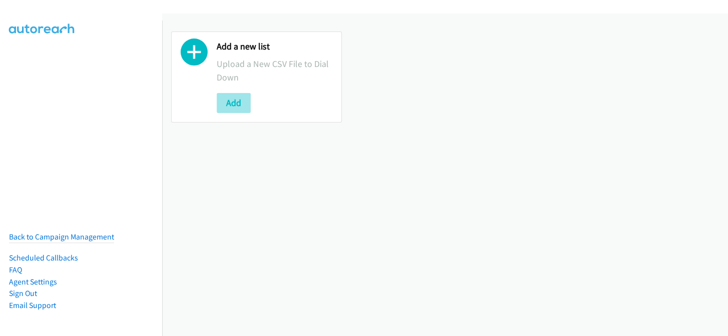
click at [241, 100] on button "Add" at bounding box center [234, 103] width 34 height 20
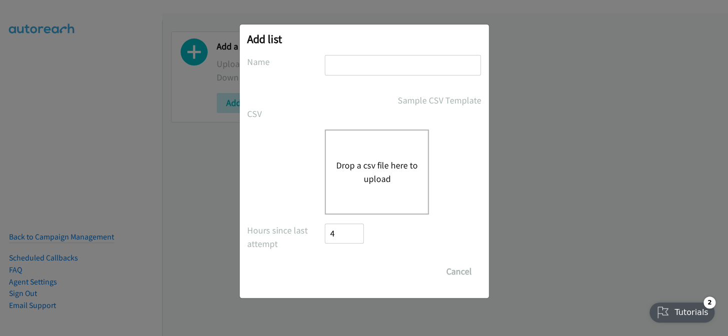
click at [345, 65] on input "text" at bounding box center [403, 65] width 156 height 21
type input "split7"
click at [355, 142] on div "Drop a csv file here to upload" at bounding box center [377, 172] width 104 height 85
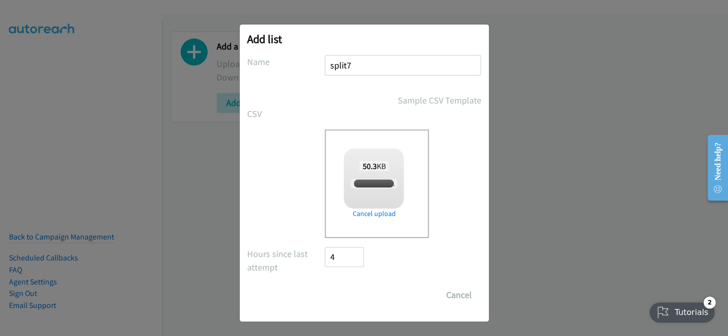
checkbox input "true"
click at [350, 295] on input "Save List" at bounding box center [351, 295] width 53 height 20
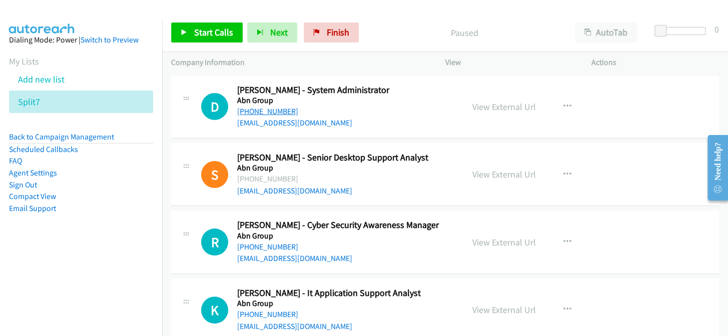
click at [267, 110] on link "+61 419 407 892" at bounding box center [267, 112] width 61 height 10
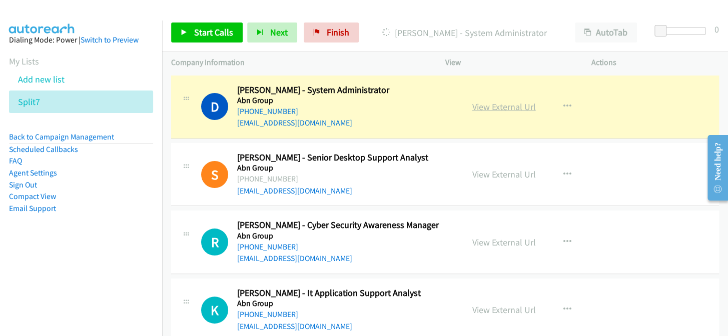
click at [490, 106] on link "View External Url" at bounding box center [504, 107] width 64 height 12
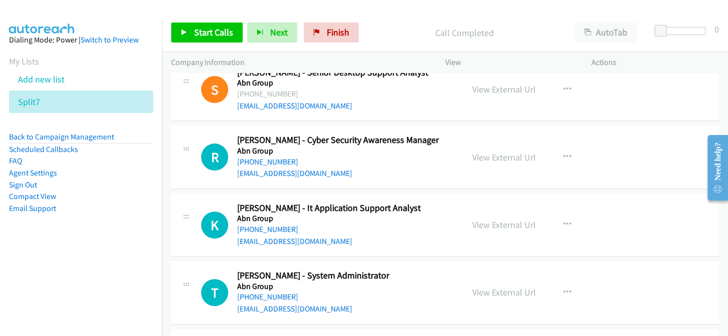
scroll to position [91, 0]
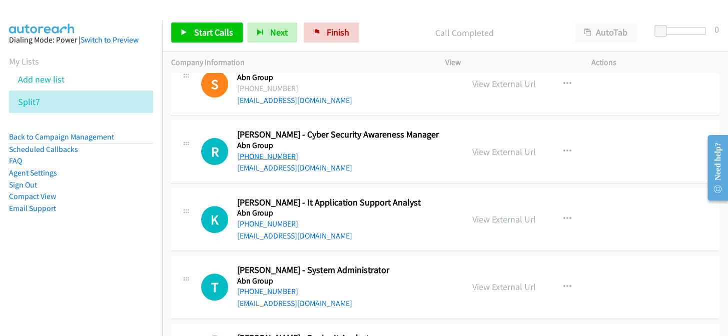
click at [271, 157] on link "+61 431 728 540" at bounding box center [267, 157] width 61 height 10
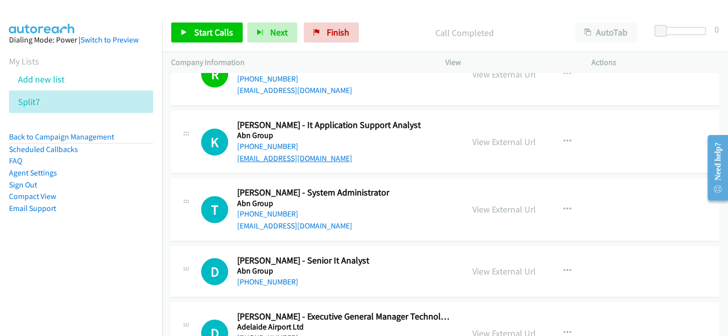
scroll to position [182, 0]
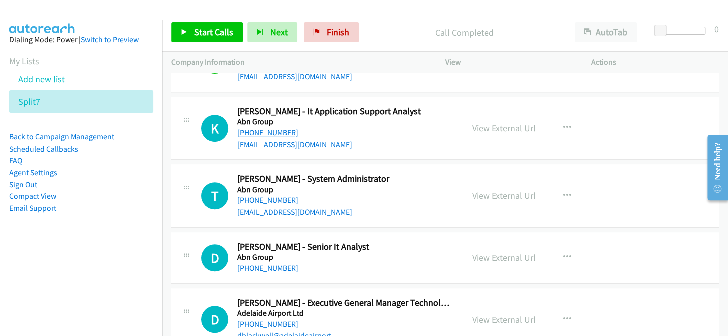
click at [280, 130] on link "+61 415 131 335" at bounding box center [267, 133] width 61 height 10
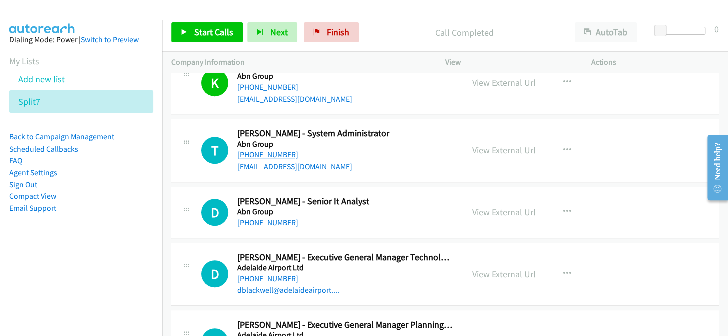
click at [269, 157] on link "+61 409 081 760" at bounding box center [267, 155] width 61 height 10
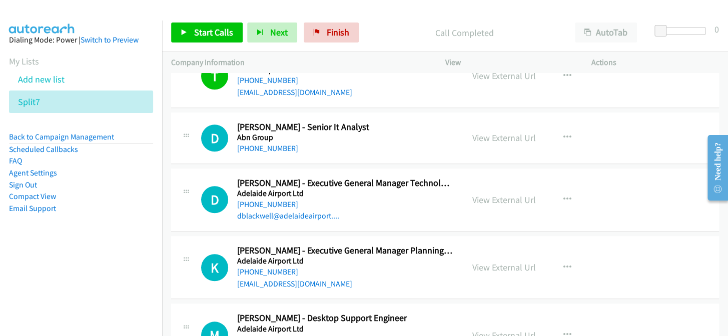
scroll to position [318, 0]
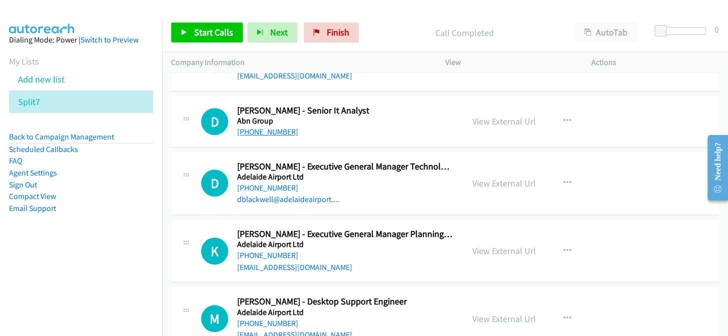
click at [279, 131] on link "+61 413 853 855" at bounding box center [267, 132] width 61 height 10
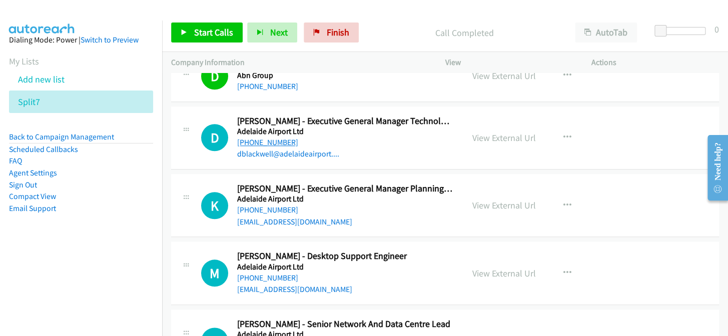
click at [255, 140] on link "+61 418 458 777" at bounding box center [267, 143] width 61 height 10
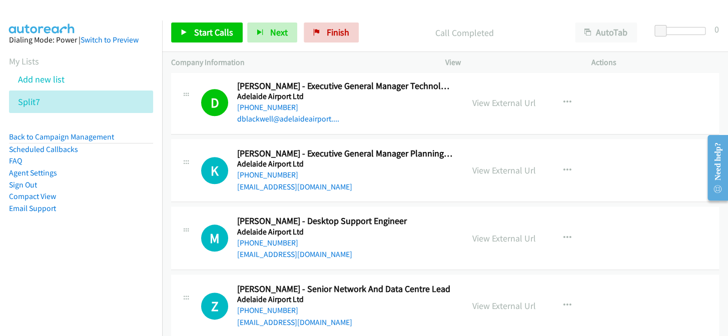
scroll to position [409, 0]
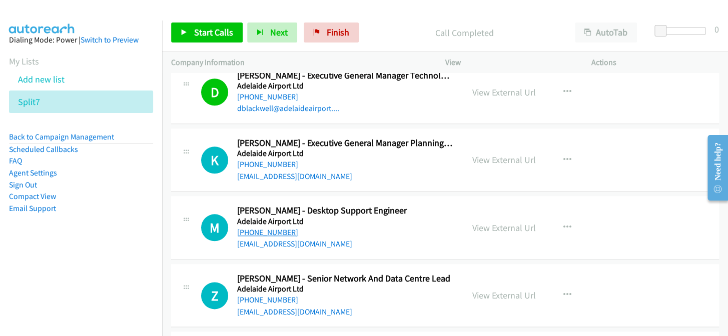
click at [269, 230] on link "+61 422 819 602" at bounding box center [267, 233] width 61 height 10
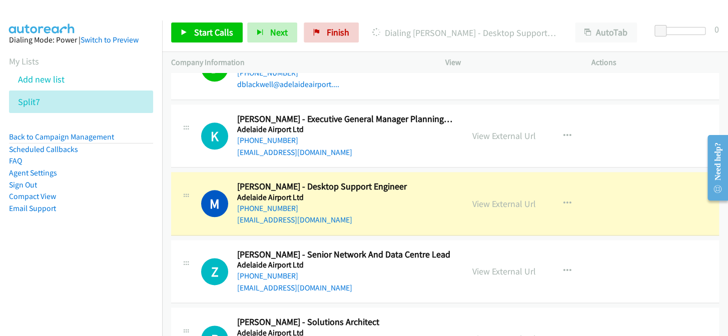
scroll to position [455, 0]
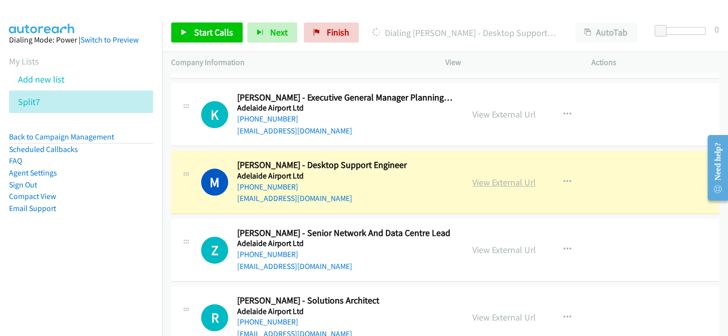
click at [493, 178] on link "View External Url" at bounding box center [504, 183] width 64 height 12
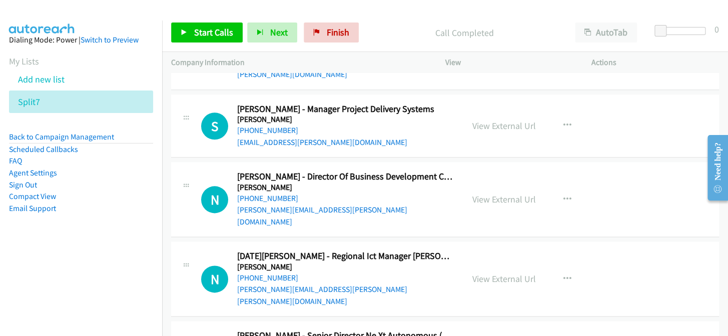
scroll to position [13736, 0]
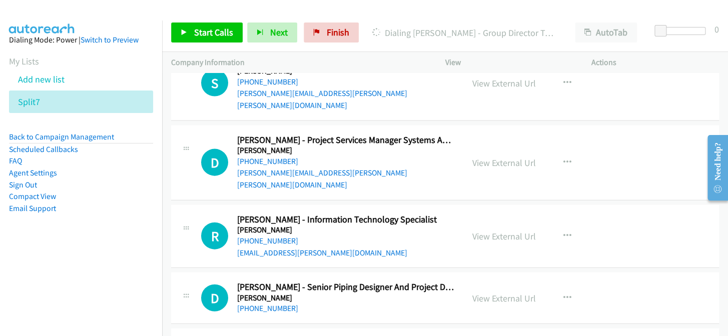
scroll to position [13691, 0]
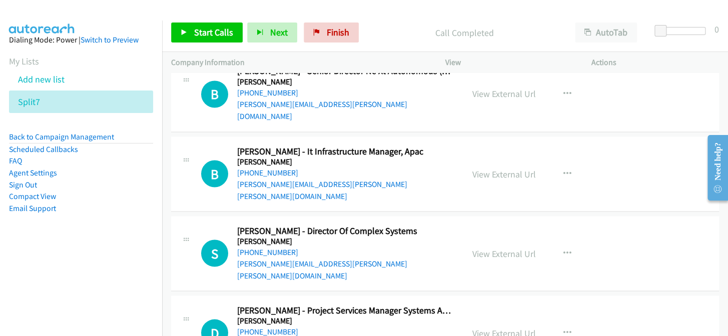
scroll to position [13509, 0]
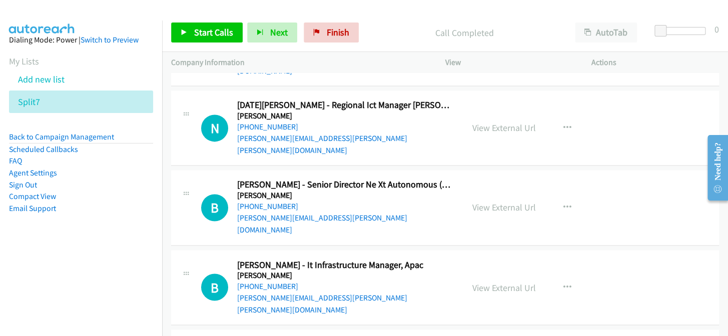
scroll to position [13372, 0]
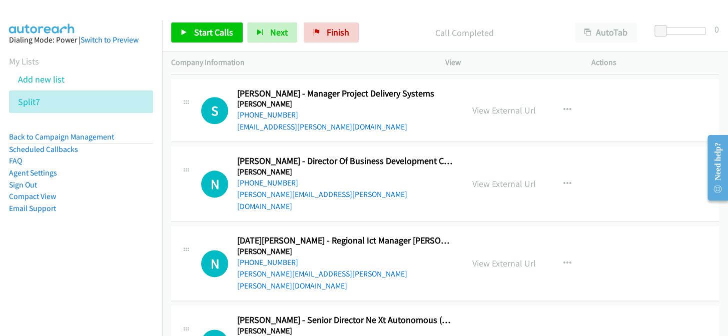
scroll to position [13281, 0]
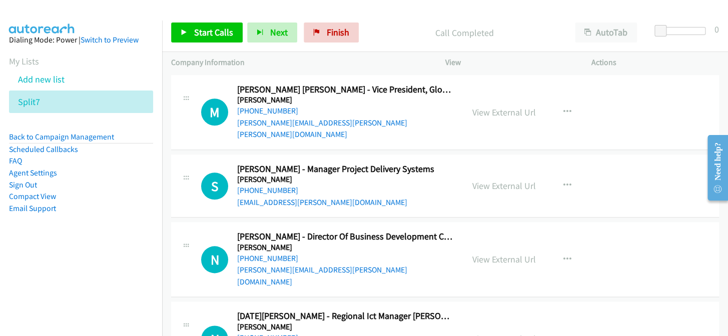
scroll to position [13190, 0]
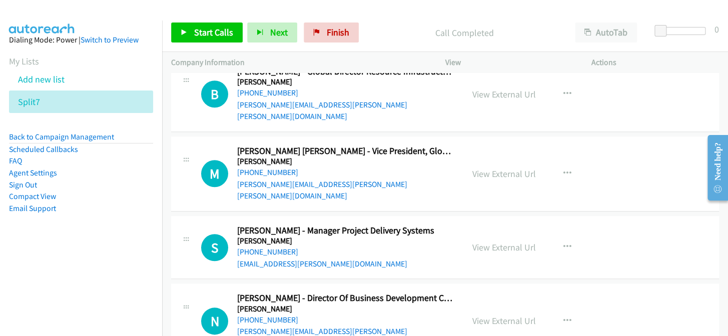
scroll to position [13099, 0]
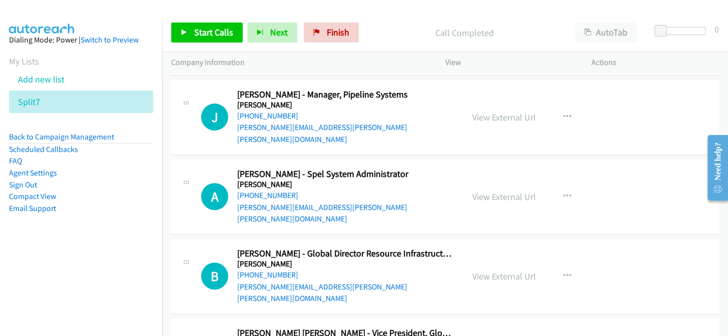
scroll to position [12917, 0]
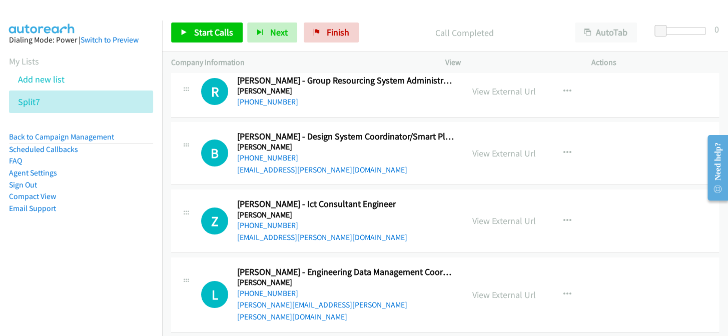
scroll to position [12690, 0]
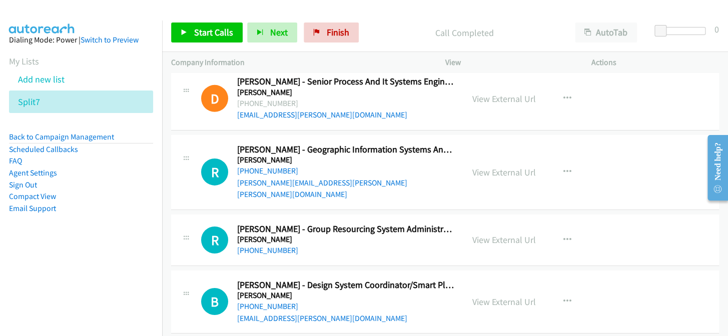
scroll to position [12554, 0]
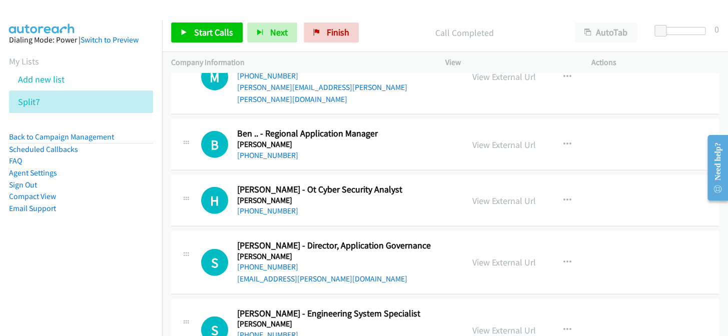
scroll to position [12144, 0]
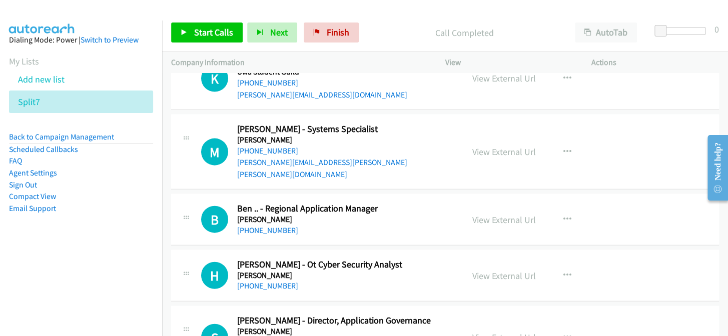
scroll to position [12099, 0]
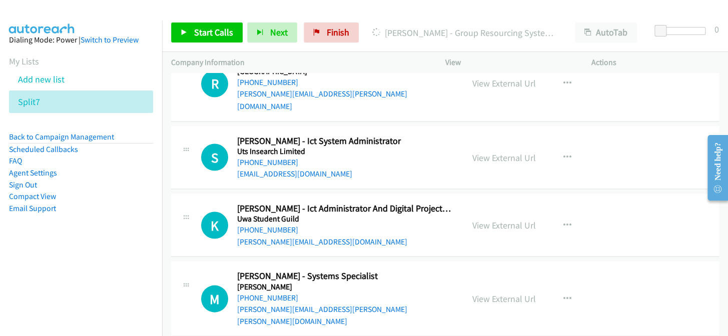
scroll to position [11962, 0]
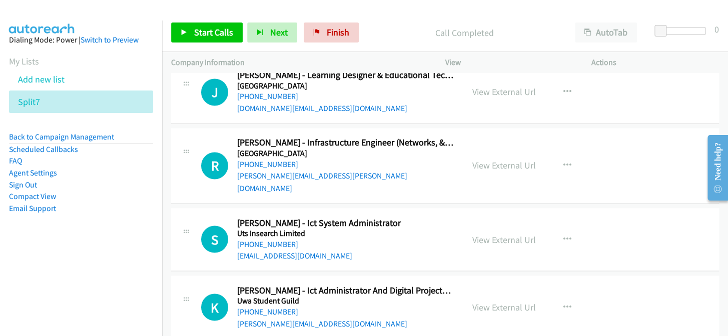
scroll to position [11871, 0]
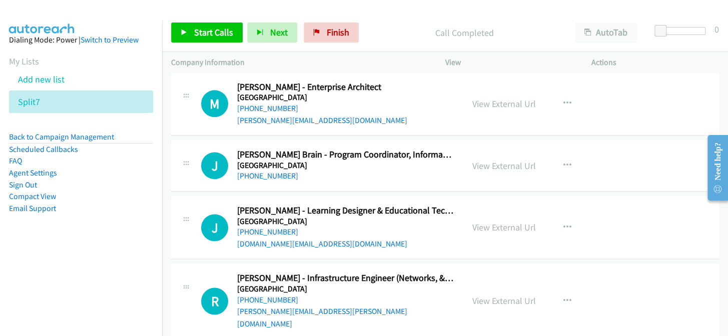
scroll to position [11735, 0]
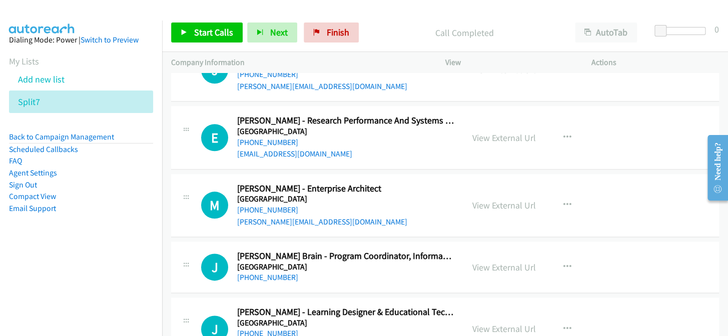
scroll to position [11599, 0]
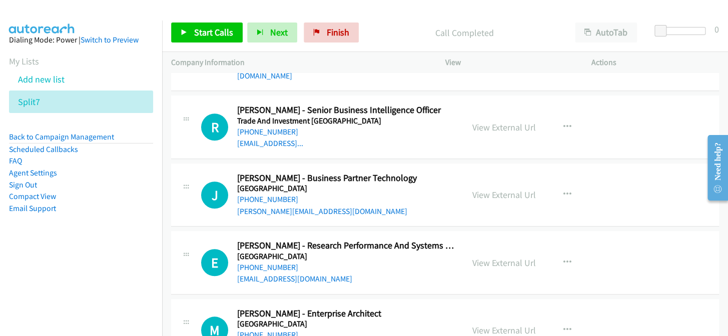
scroll to position [11508, 0]
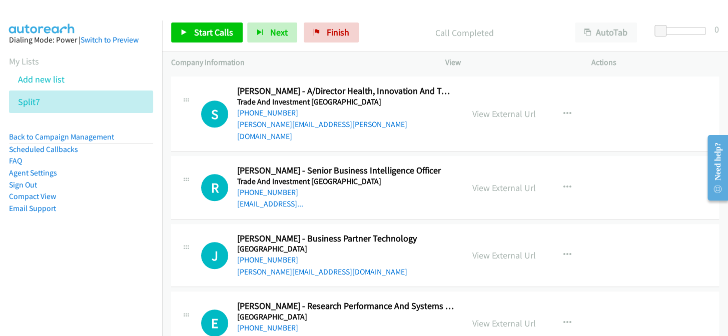
scroll to position [11417, 0]
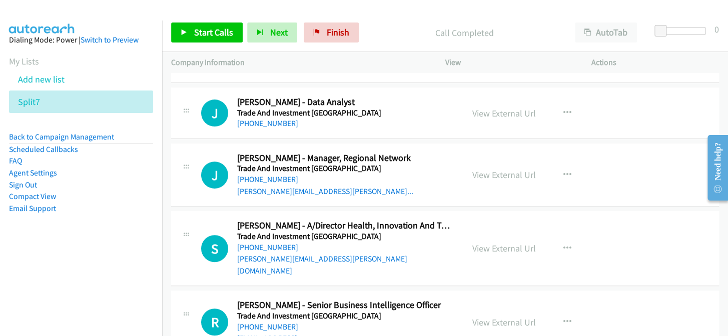
scroll to position [11326, 0]
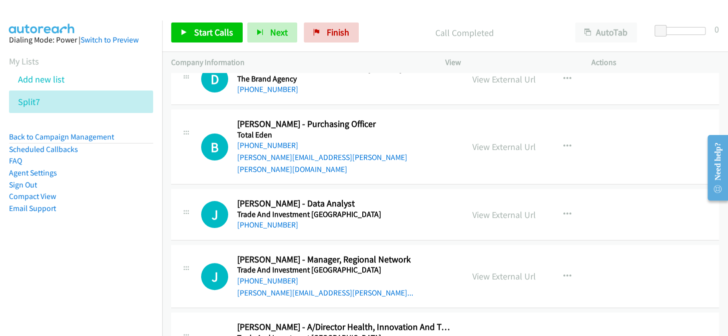
scroll to position [11235, 0]
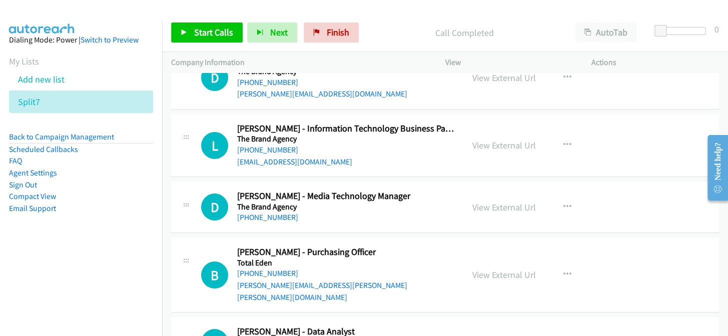
scroll to position [11098, 0]
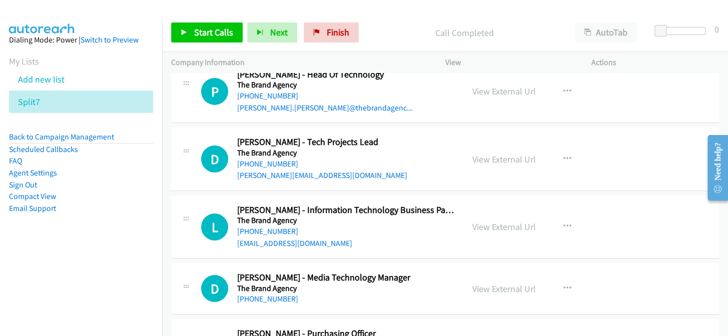
scroll to position [11007, 0]
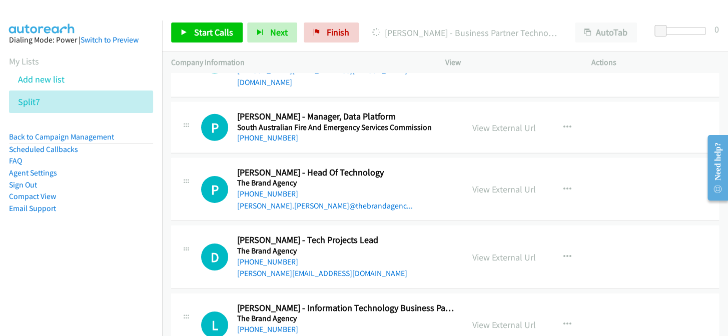
scroll to position [10916, 0]
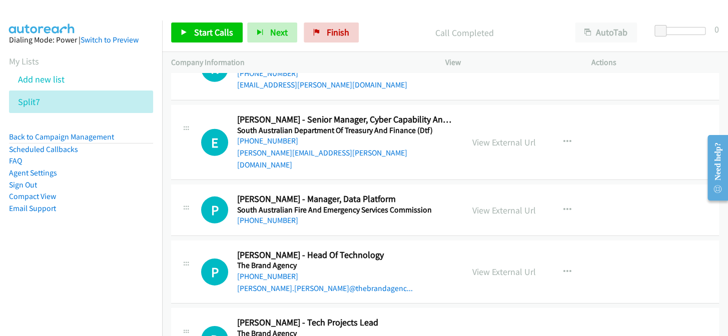
scroll to position [10780, 0]
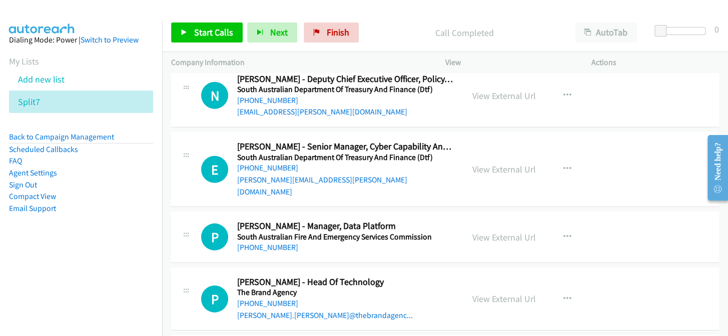
scroll to position [10825, 0]
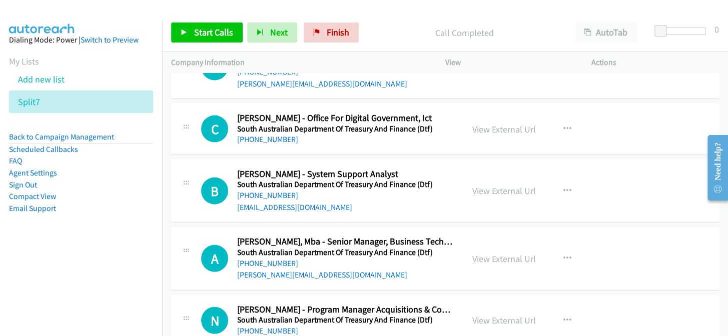
scroll to position [10507, 0]
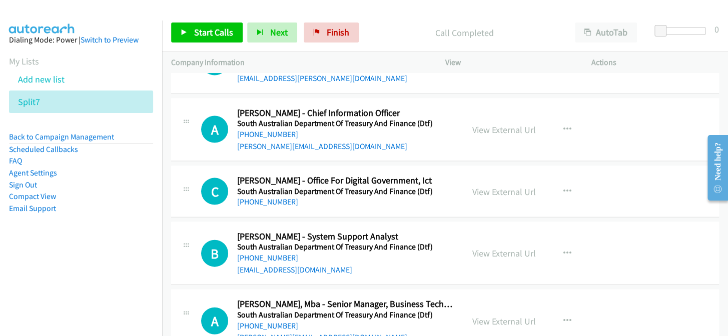
scroll to position [10416, 0]
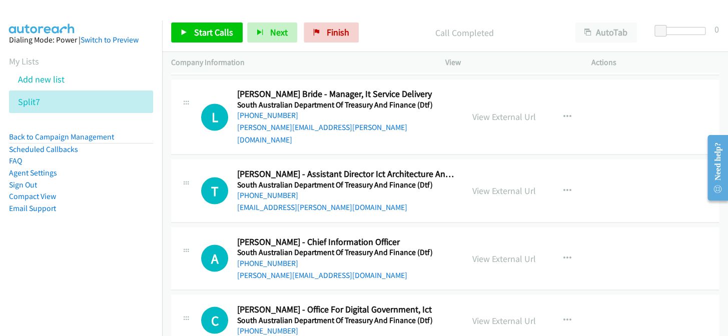
scroll to position [10325, 0]
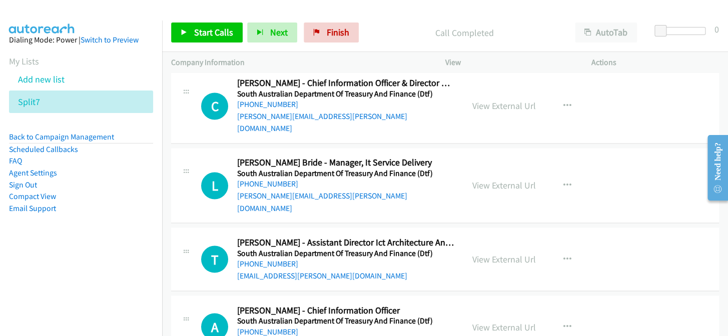
scroll to position [10280, 0]
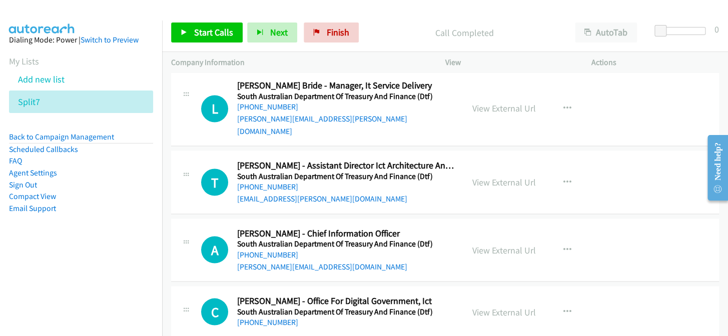
scroll to position [10325, 0]
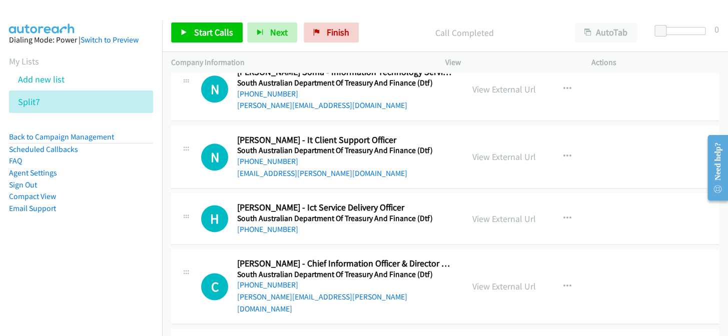
scroll to position [10098, 0]
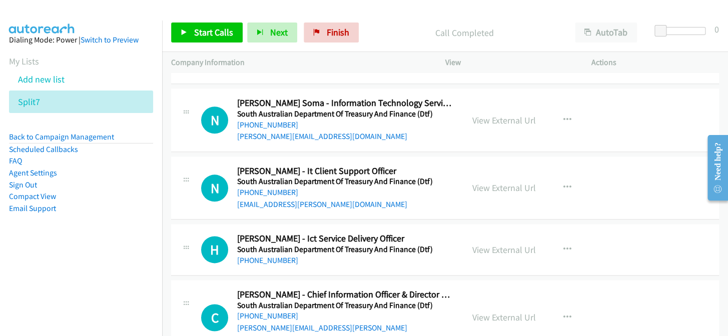
scroll to position [10007, 0]
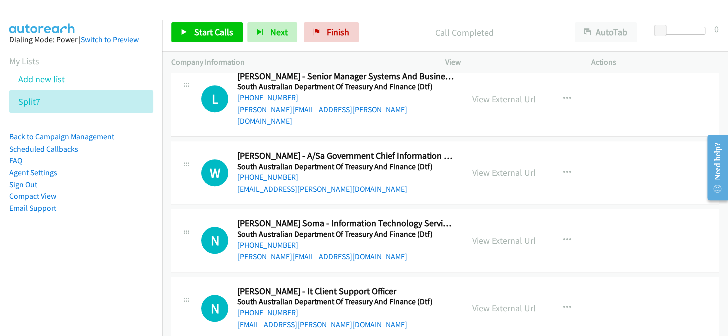
scroll to position [9916, 0]
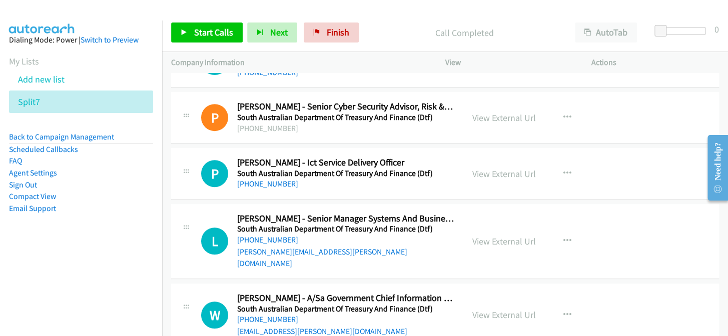
scroll to position [9734, 0]
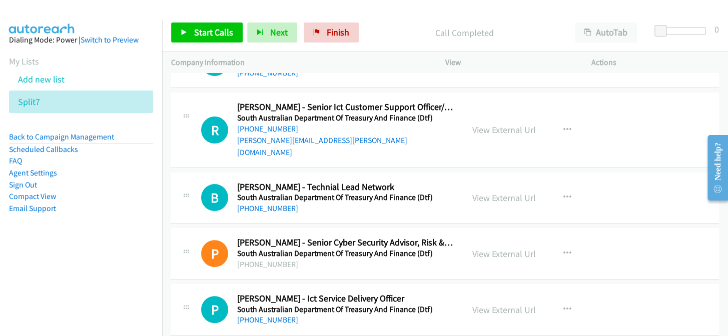
scroll to position [9643, 0]
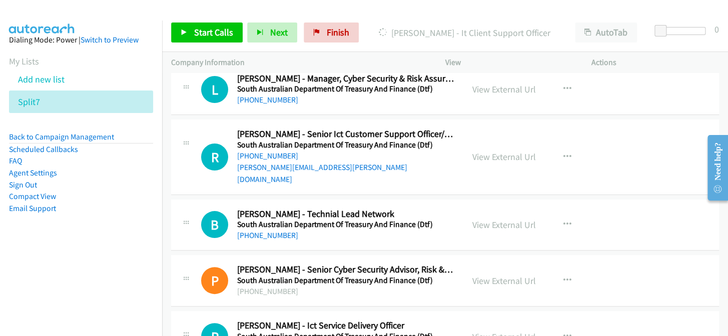
scroll to position [9598, 0]
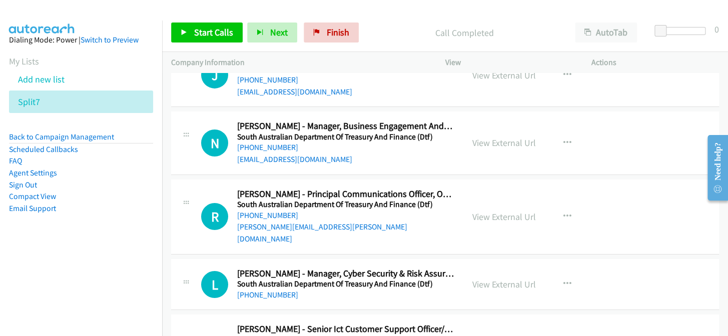
scroll to position [9416, 0]
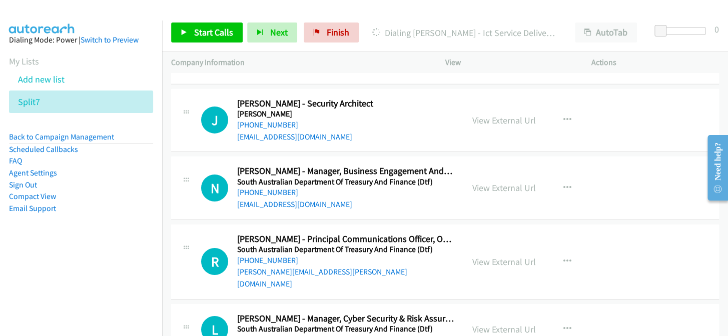
scroll to position [9370, 0]
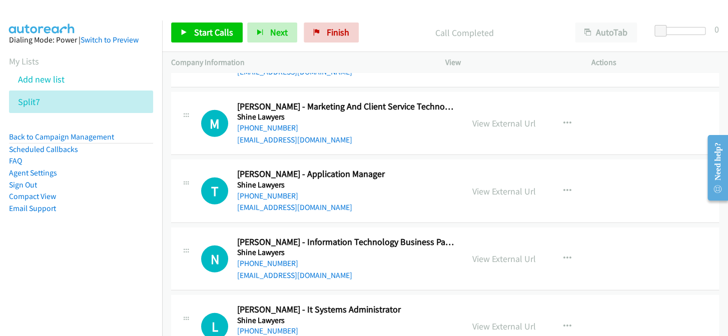
scroll to position [9097, 0]
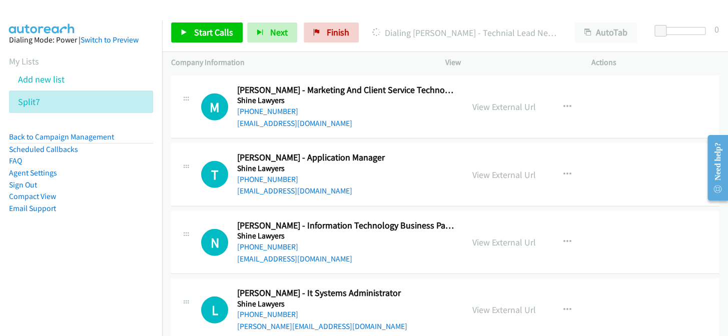
scroll to position [9143, 0]
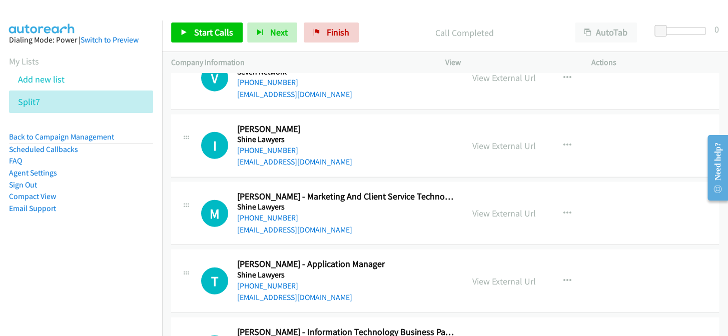
scroll to position [9006, 0]
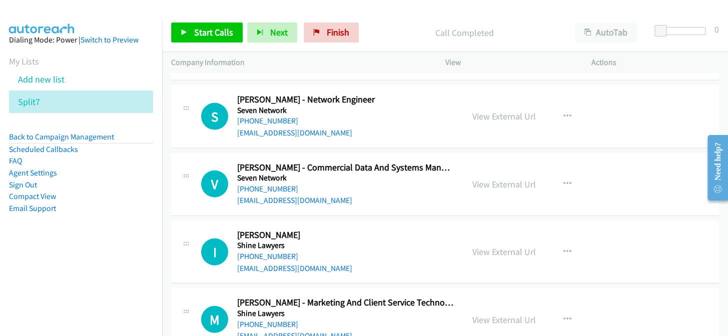
scroll to position [8915, 0]
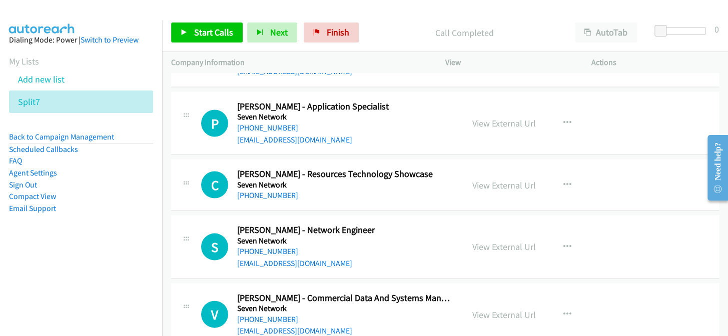
scroll to position [8734, 0]
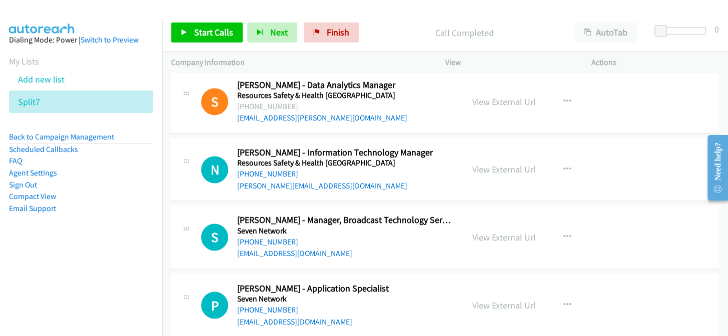
scroll to position [8597, 0]
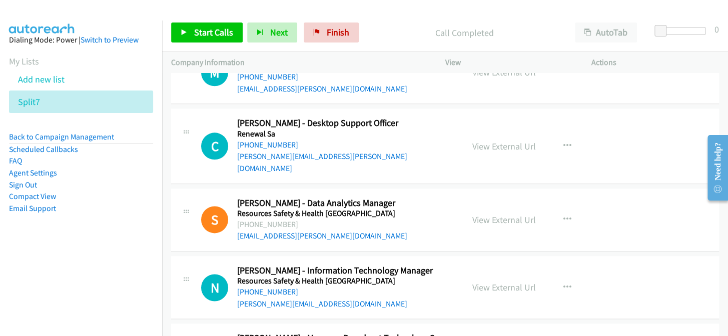
scroll to position [8461, 0]
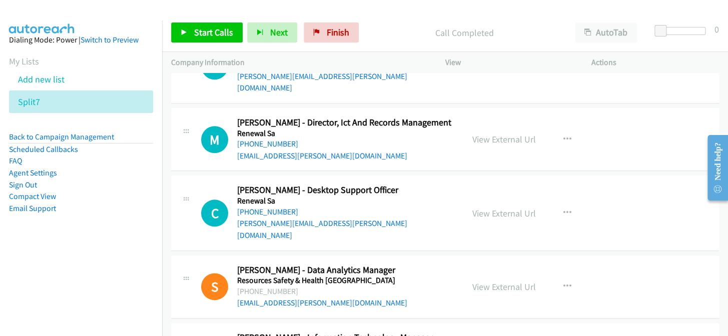
scroll to position [8415, 0]
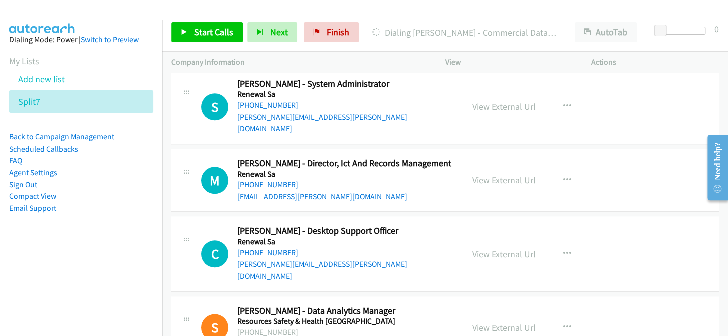
scroll to position [8370, 0]
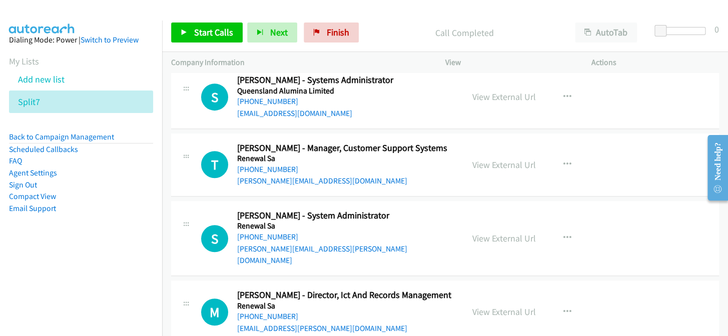
scroll to position [8234, 0]
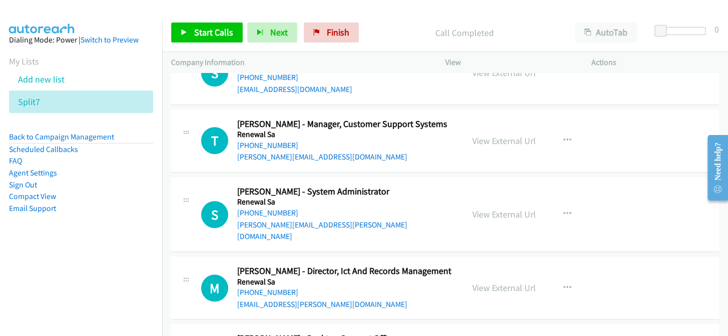
scroll to position [8279, 0]
